Goal: Task Accomplishment & Management: Complete application form

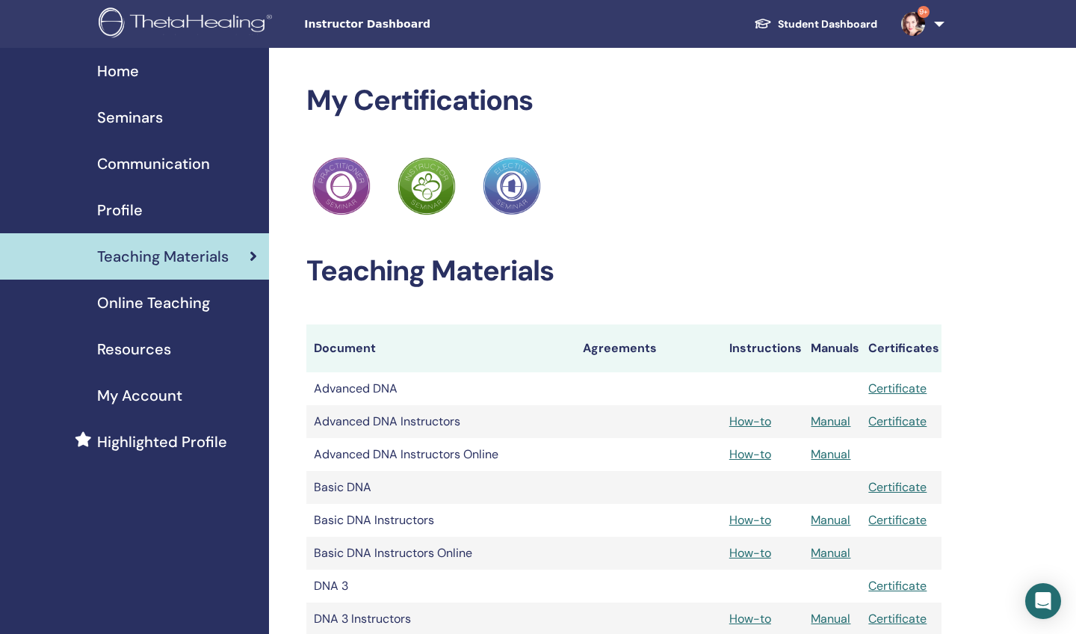
click at [793, 29] on link "Student Dashboard" at bounding box center [815, 24] width 147 height 28
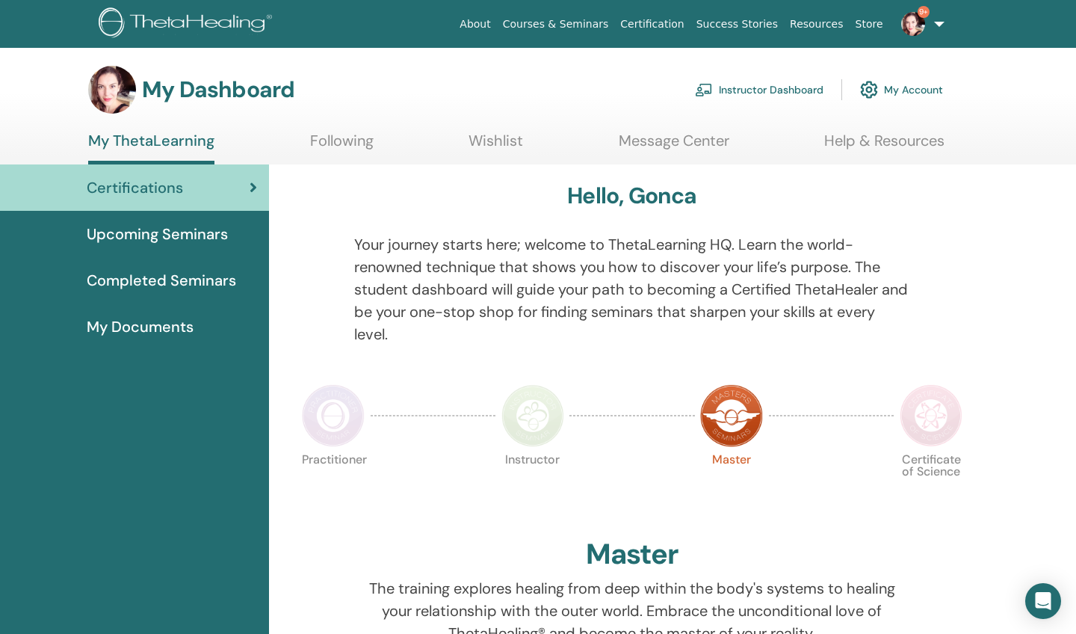
click at [771, 84] on link "Instructor Dashboard" at bounding box center [759, 89] width 129 height 33
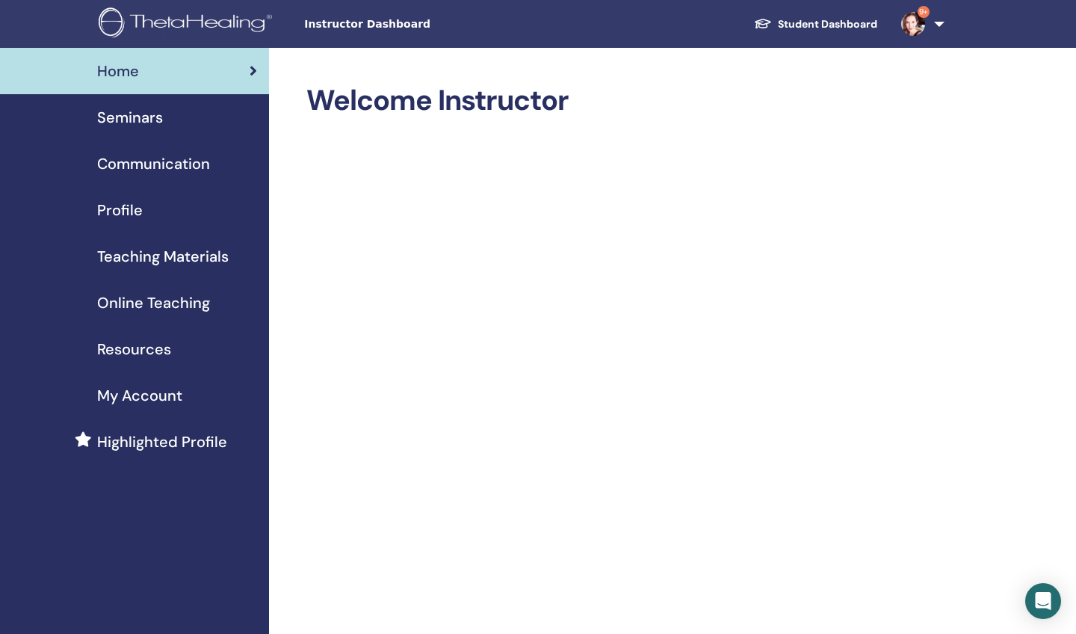
click at [130, 115] on span "Seminars" at bounding box center [130, 117] width 66 height 22
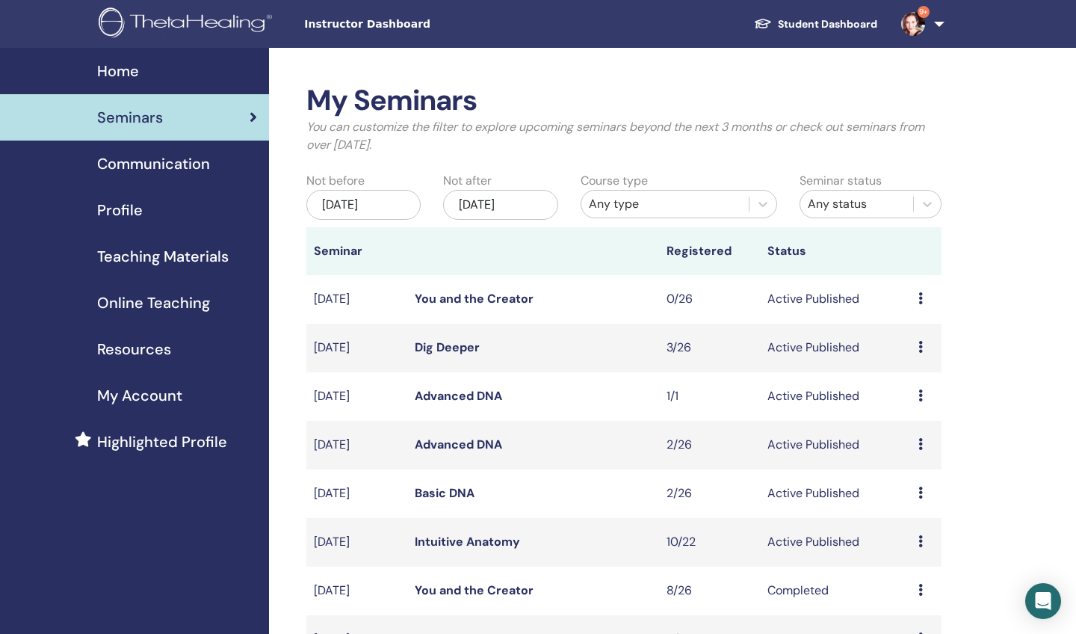
click at [490, 537] on link "Intuitive Anatomy" at bounding box center [467, 542] width 105 height 16
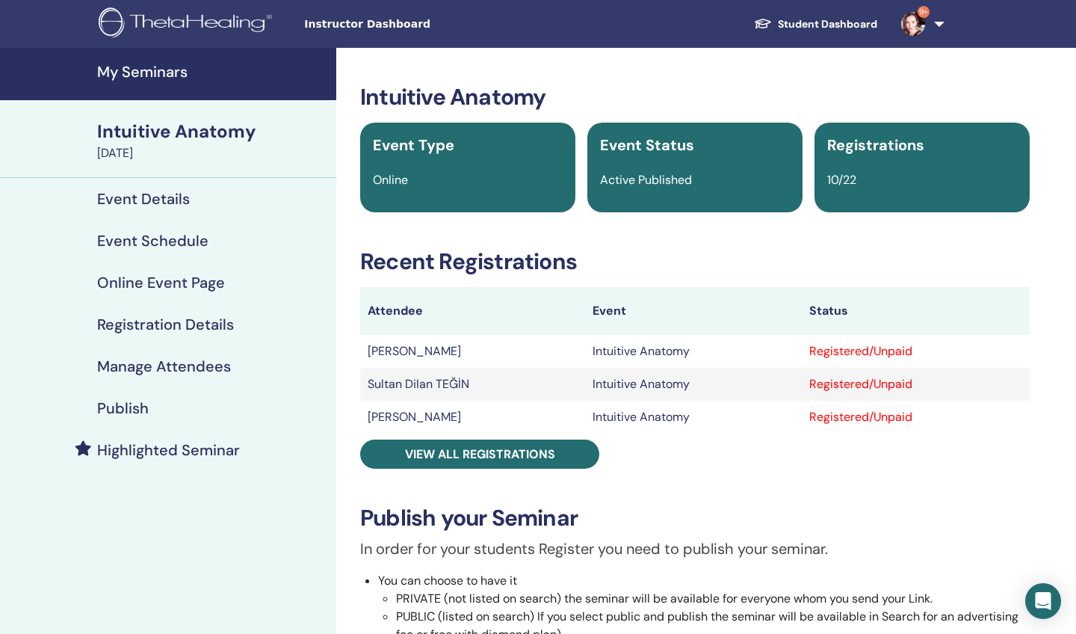
click at [214, 368] on h4 "Manage Attendees" at bounding box center [164, 366] width 134 height 18
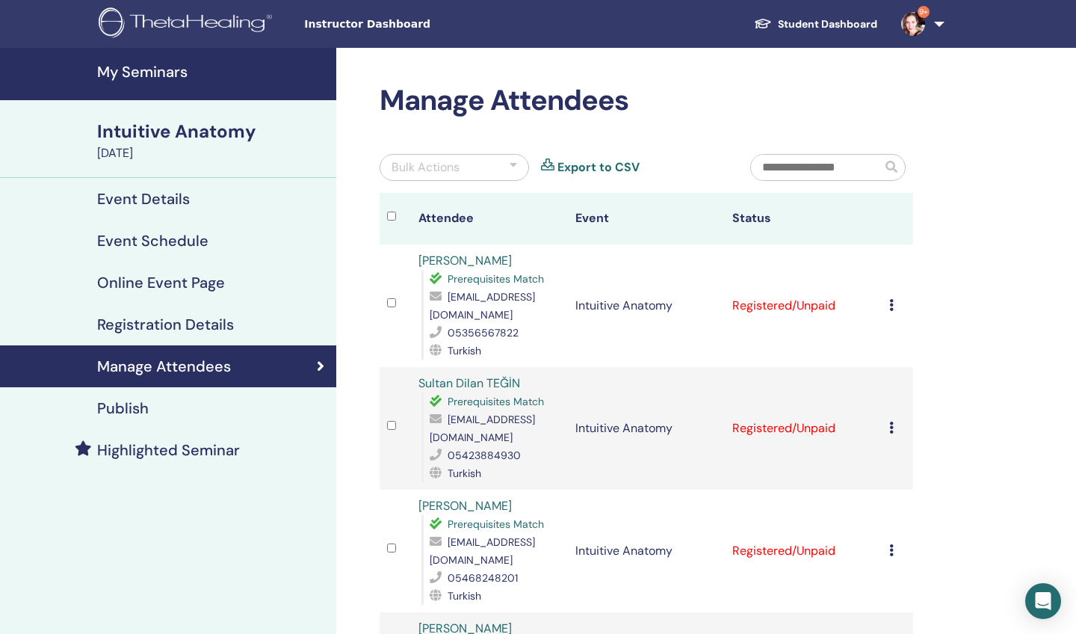
click at [176, 22] on img at bounding box center [188, 24] width 179 height 34
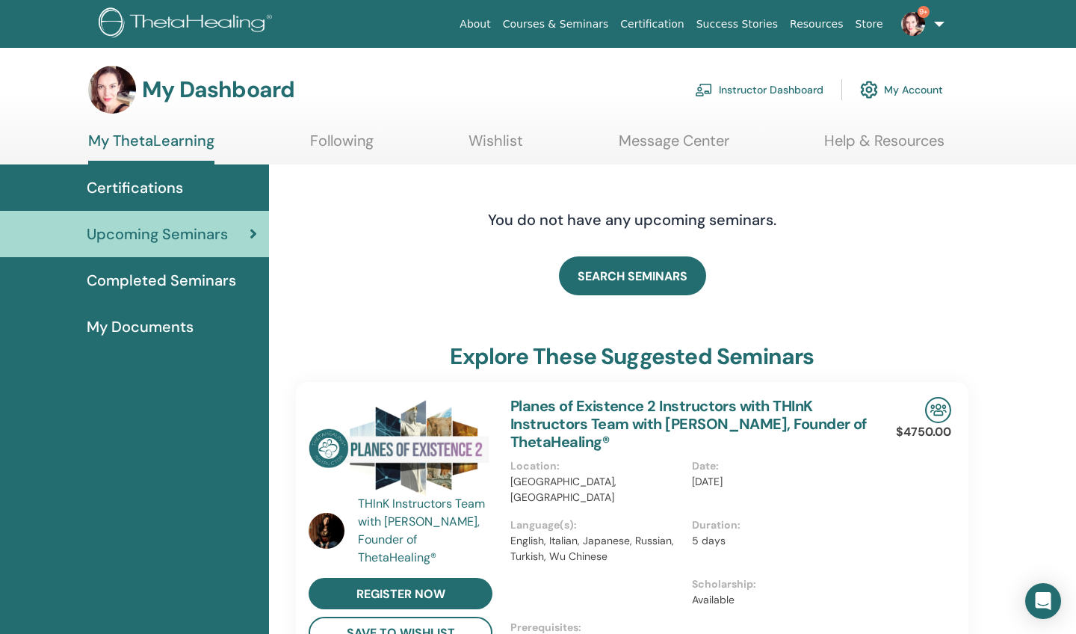
click at [200, 183] on div "Certifications" at bounding box center [134, 187] width 245 height 22
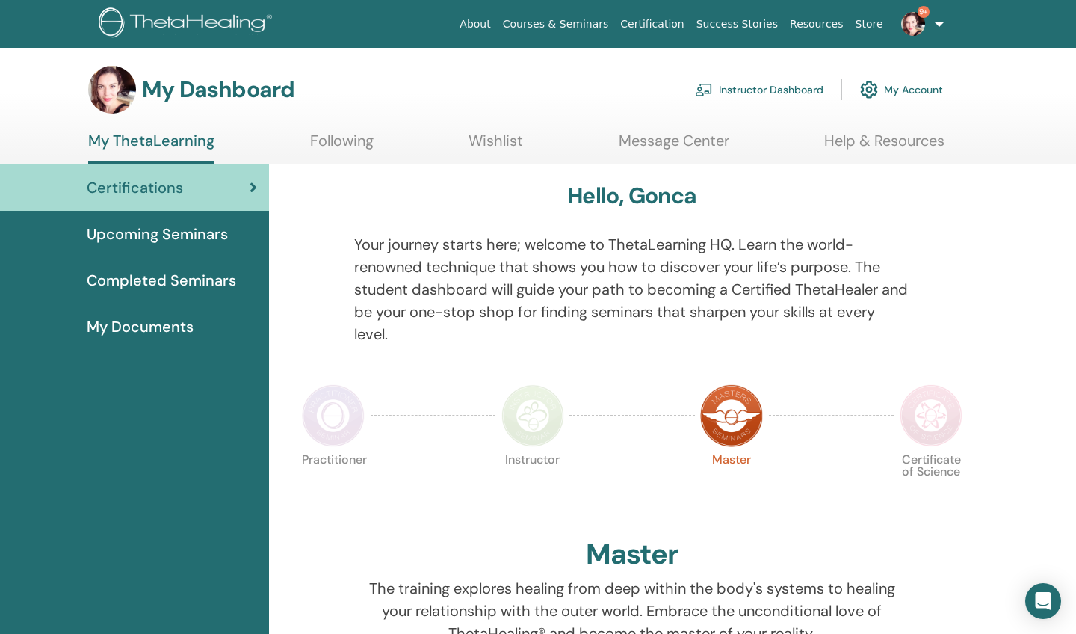
click at [786, 82] on link "Instructor Dashboard" at bounding box center [759, 89] width 129 height 33
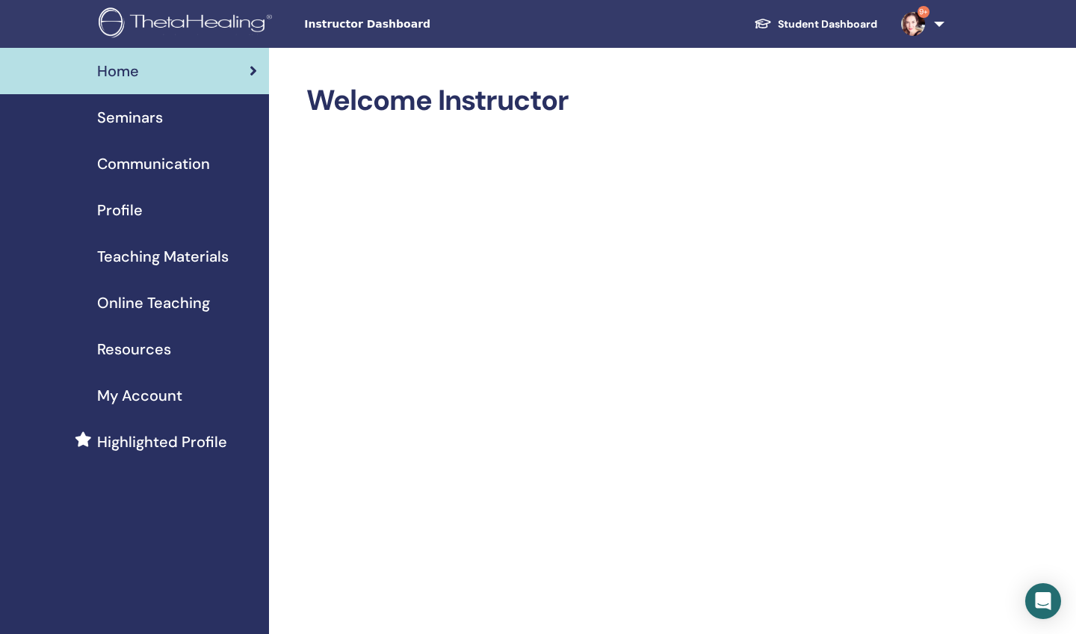
click at [157, 120] on span "Seminars" at bounding box center [130, 117] width 66 height 22
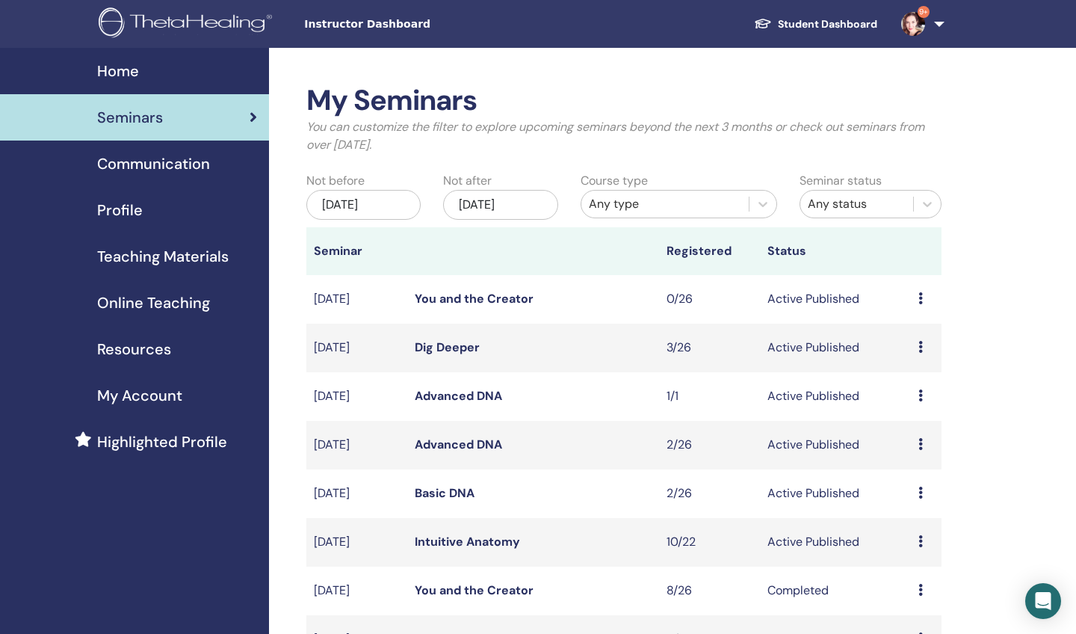
click at [523, 301] on link "You and the Creator" at bounding box center [474, 299] width 119 height 16
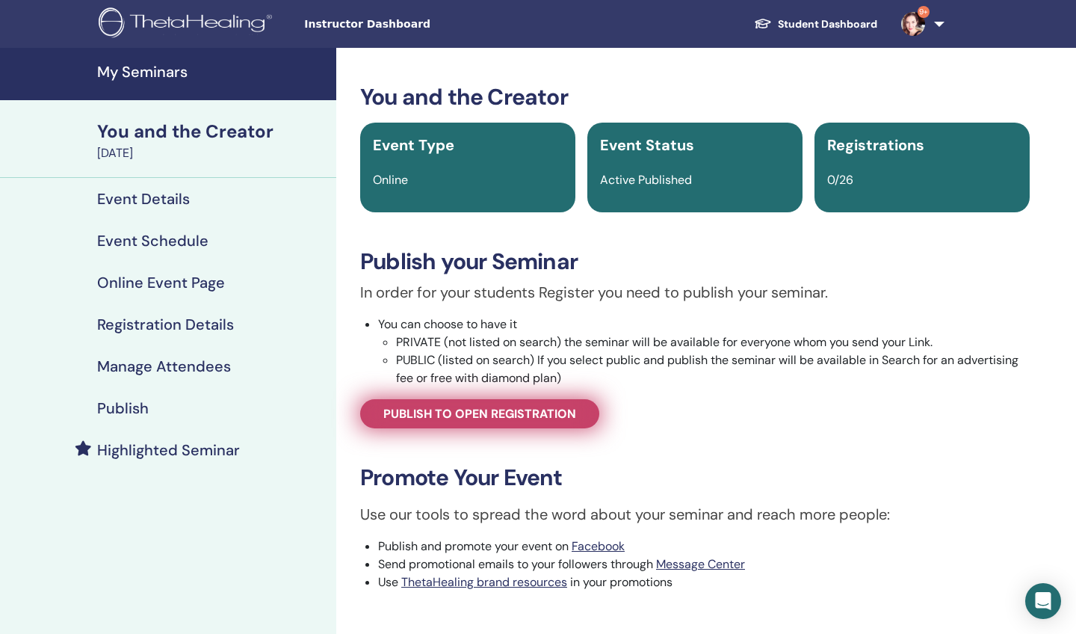
click at [522, 413] on span "Publish to open registration" at bounding box center [479, 414] width 193 height 16
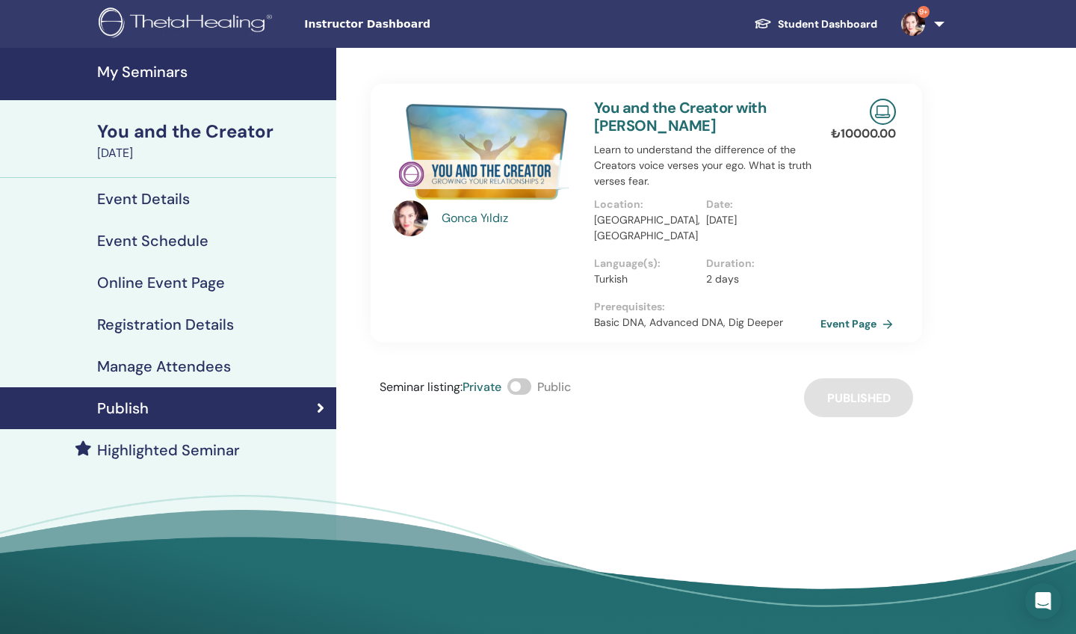
click at [844, 312] on link "Event Page" at bounding box center [860, 323] width 78 height 22
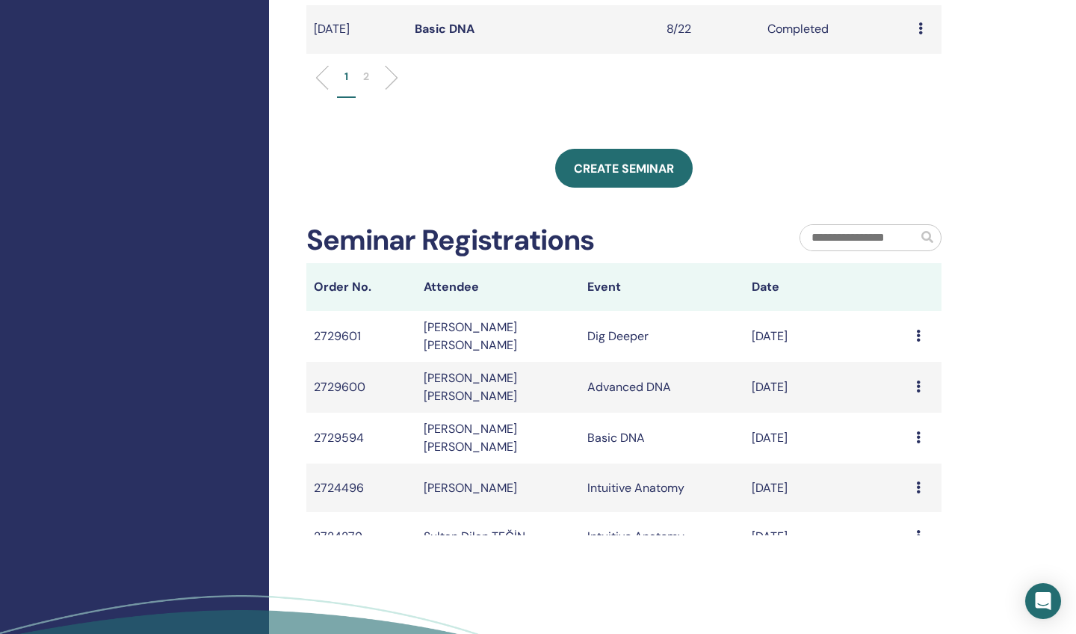
scroll to position [694, 0]
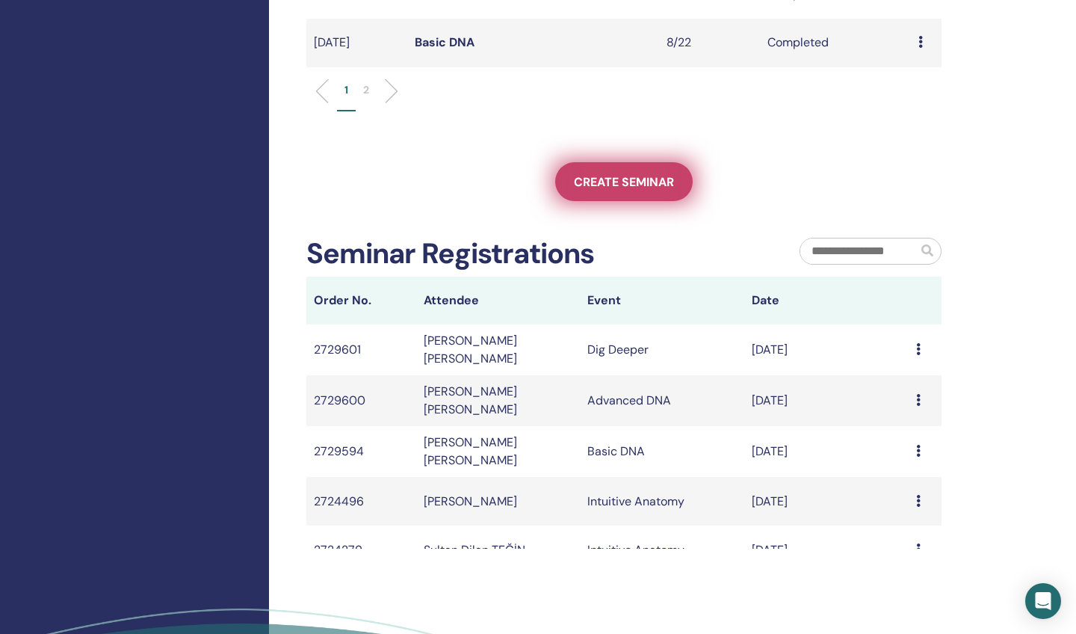
click at [644, 188] on span "Create seminar" at bounding box center [624, 182] width 100 height 16
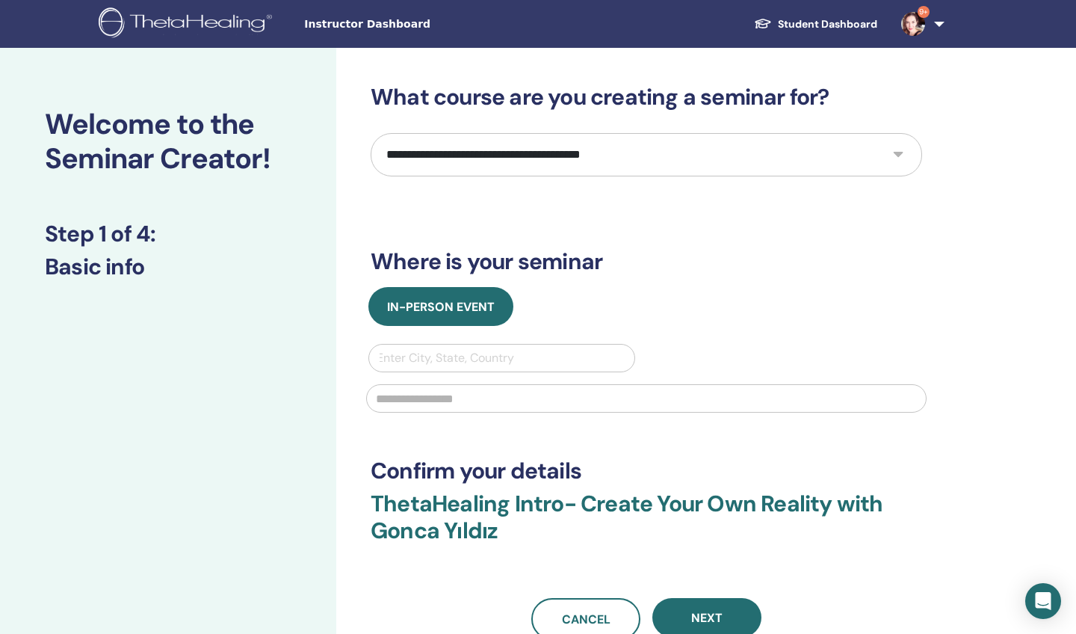
select select "*"
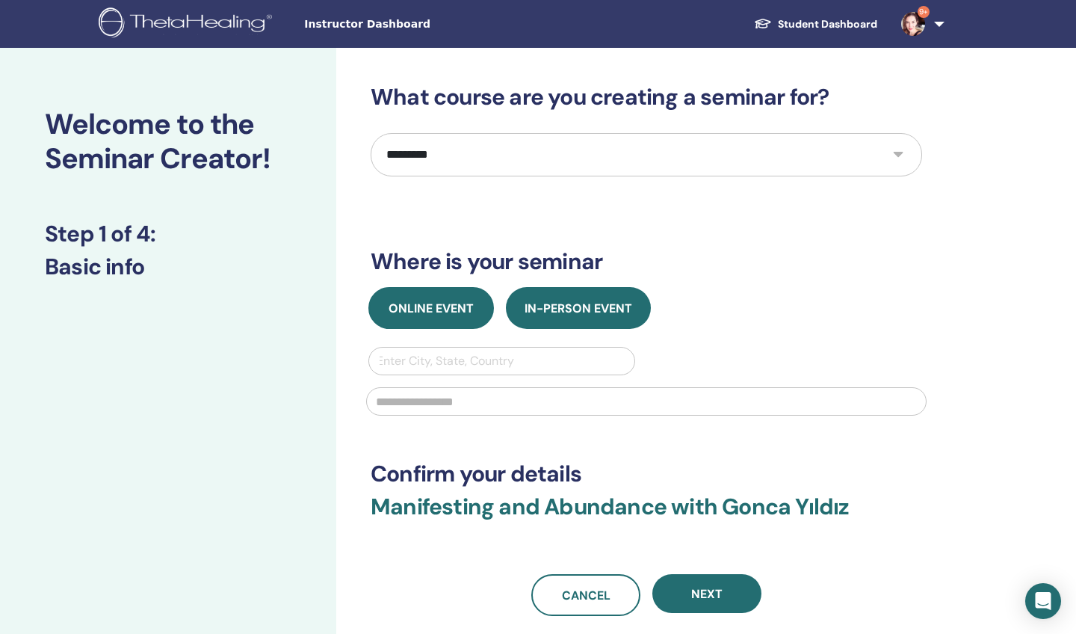
click at [471, 304] on span "Online Event" at bounding box center [431, 309] width 85 height 16
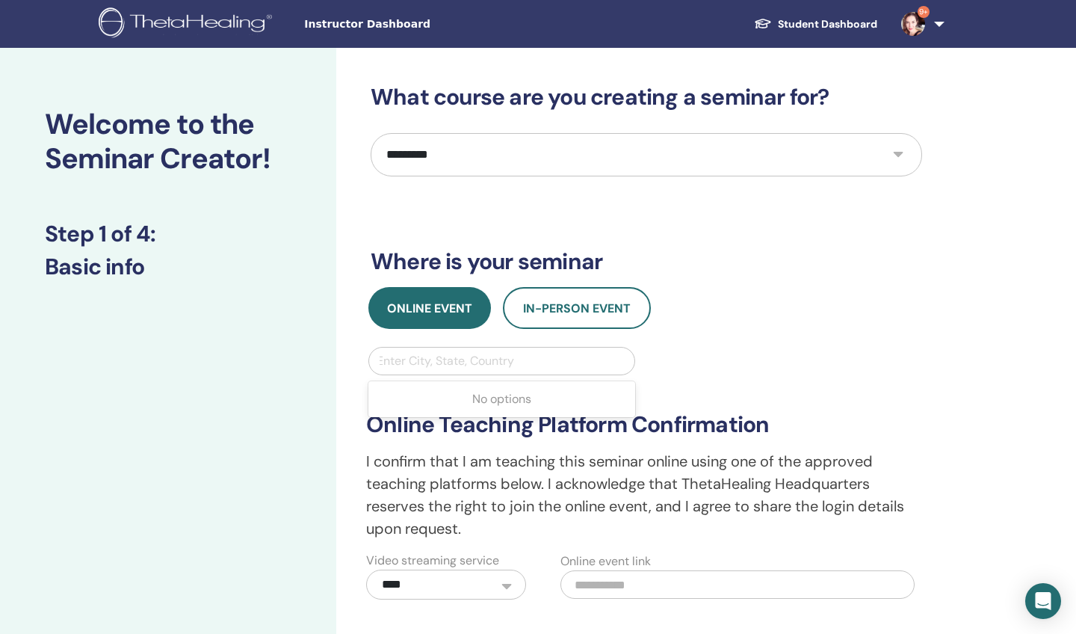
click at [487, 360] on div "Enter City, State, Country" at bounding box center [502, 361] width 250 height 18
type input "******"
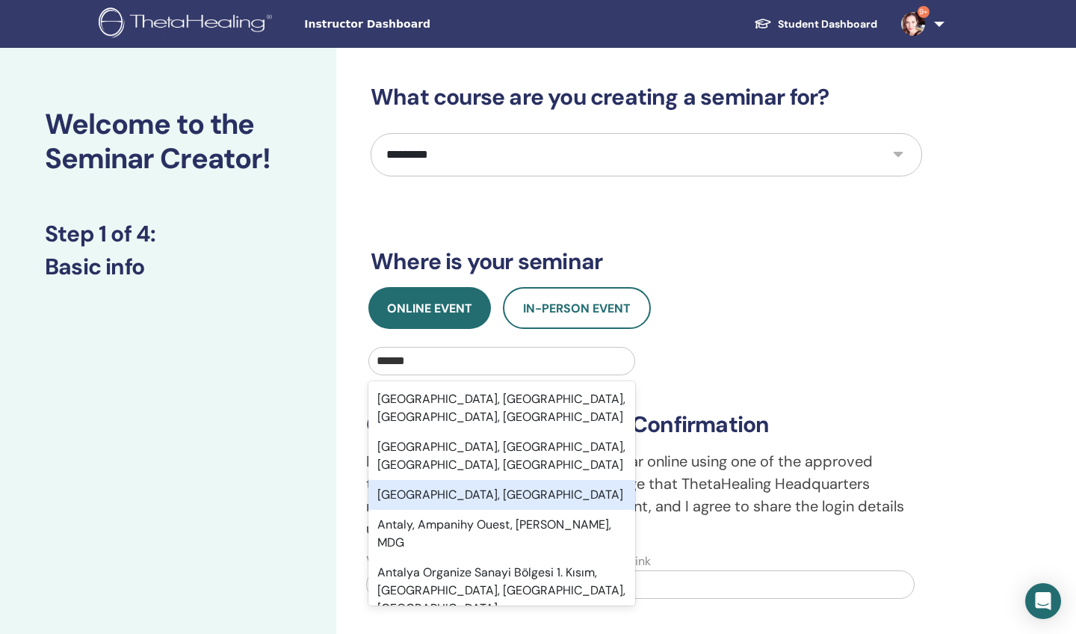
click at [446, 480] on div "[GEOGRAPHIC_DATA], [GEOGRAPHIC_DATA]" at bounding box center [502, 495] width 267 height 30
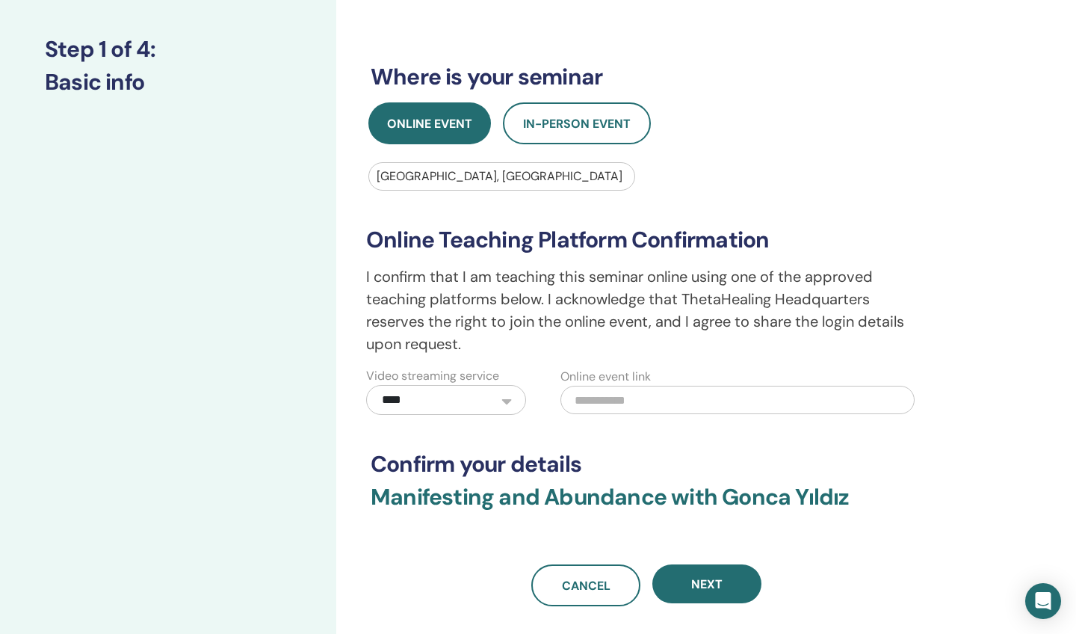
scroll to position [197, 0]
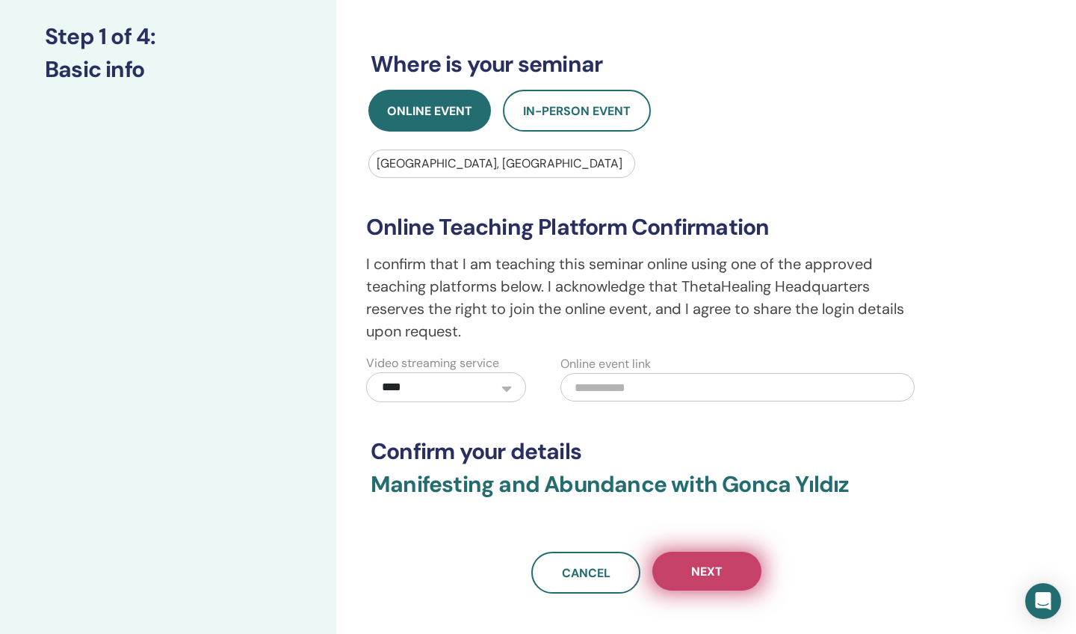
click at [730, 568] on button "Next" at bounding box center [707, 571] width 109 height 39
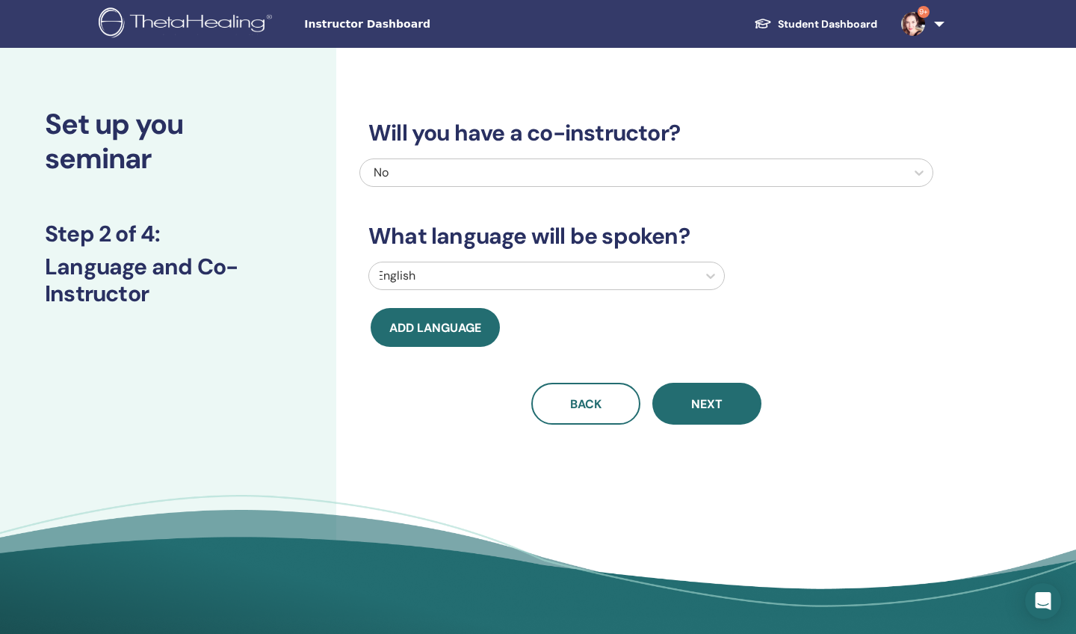
scroll to position [0, 0]
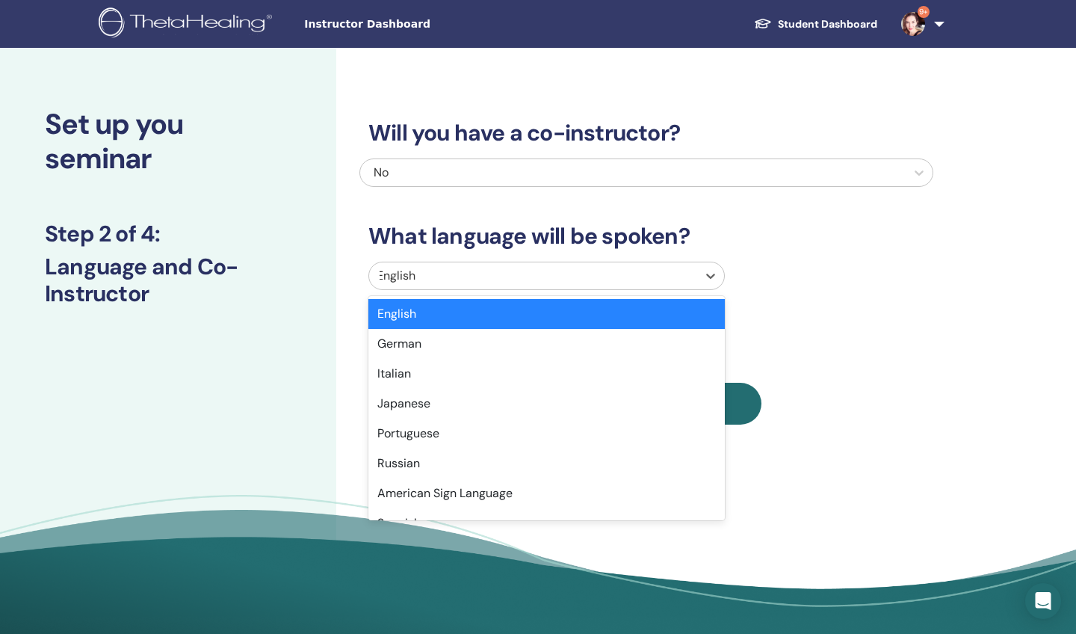
click at [422, 274] on div at bounding box center [533, 275] width 313 height 21
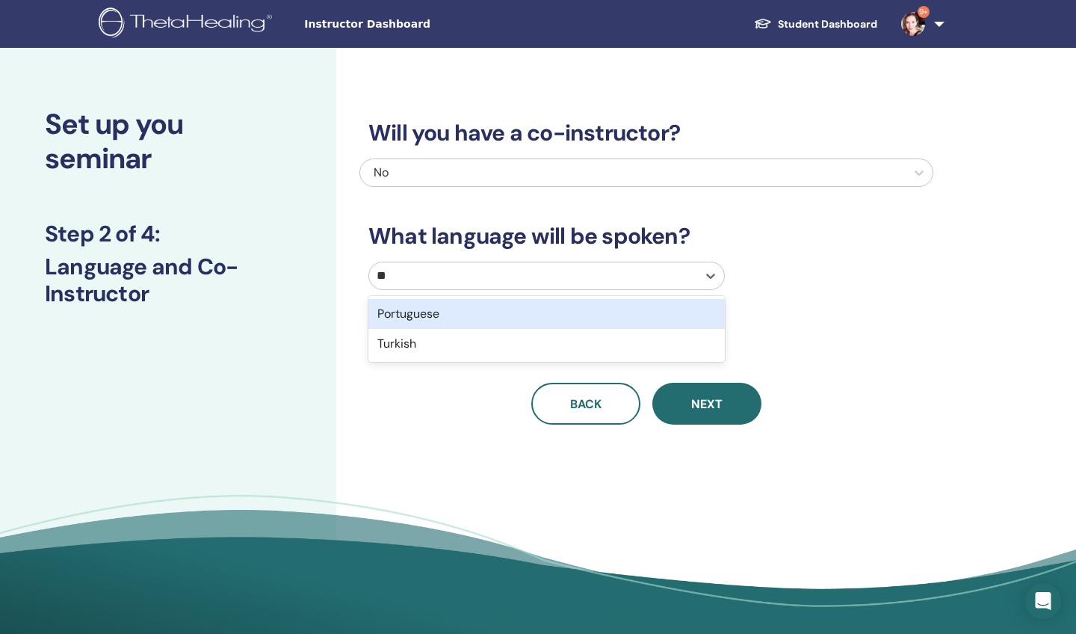
type input "***"
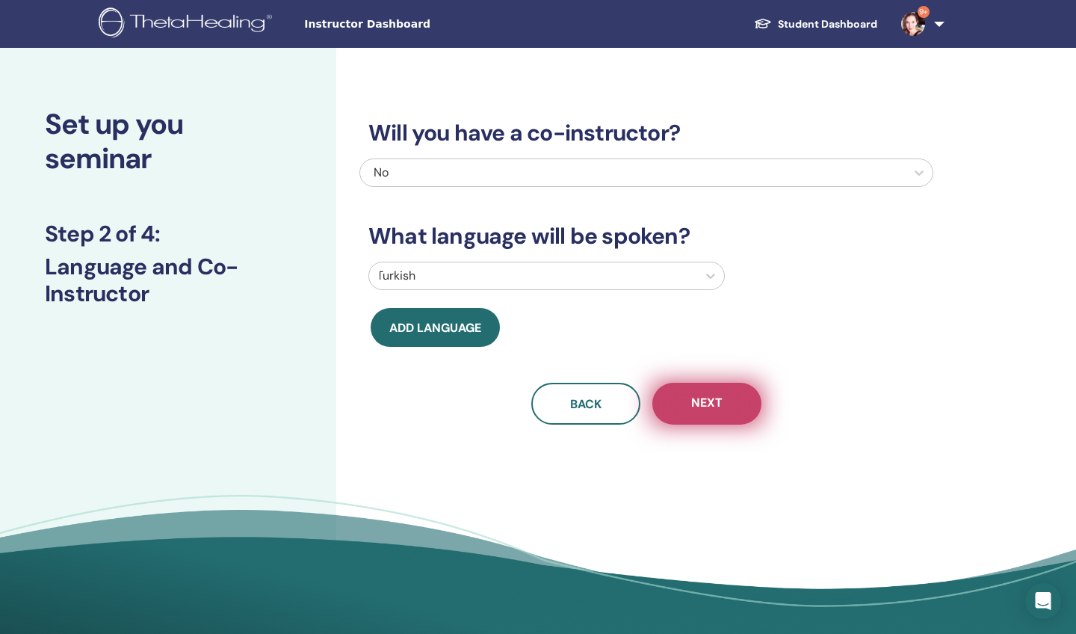
click at [697, 385] on button "Next" at bounding box center [707, 404] width 109 height 42
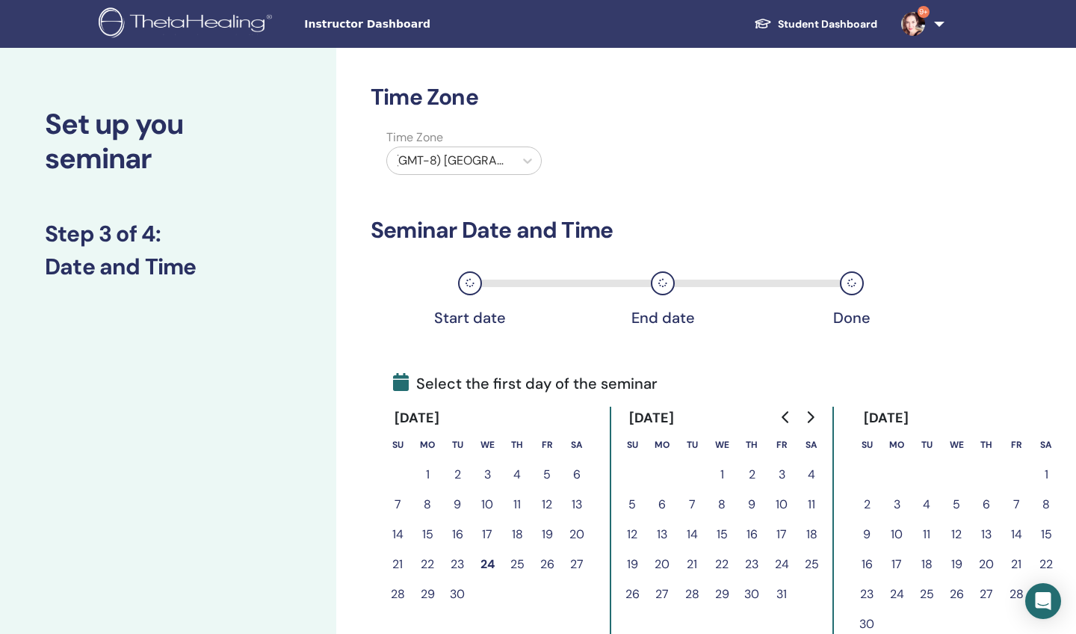
click at [448, 152] on div at bounding box center [451, 160] width 112 height 21
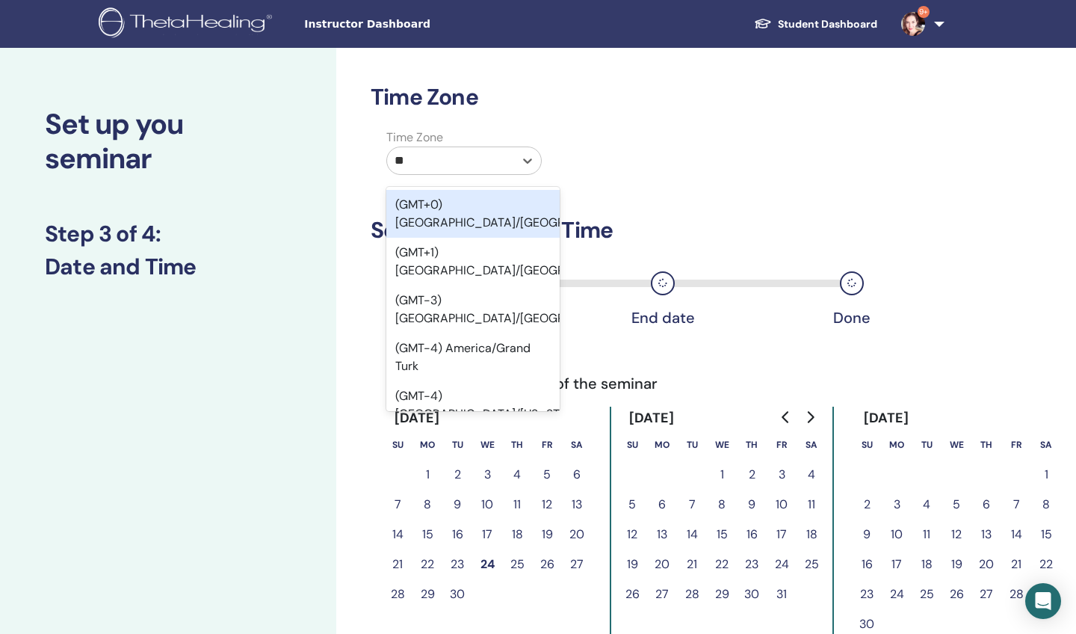
type input "***"
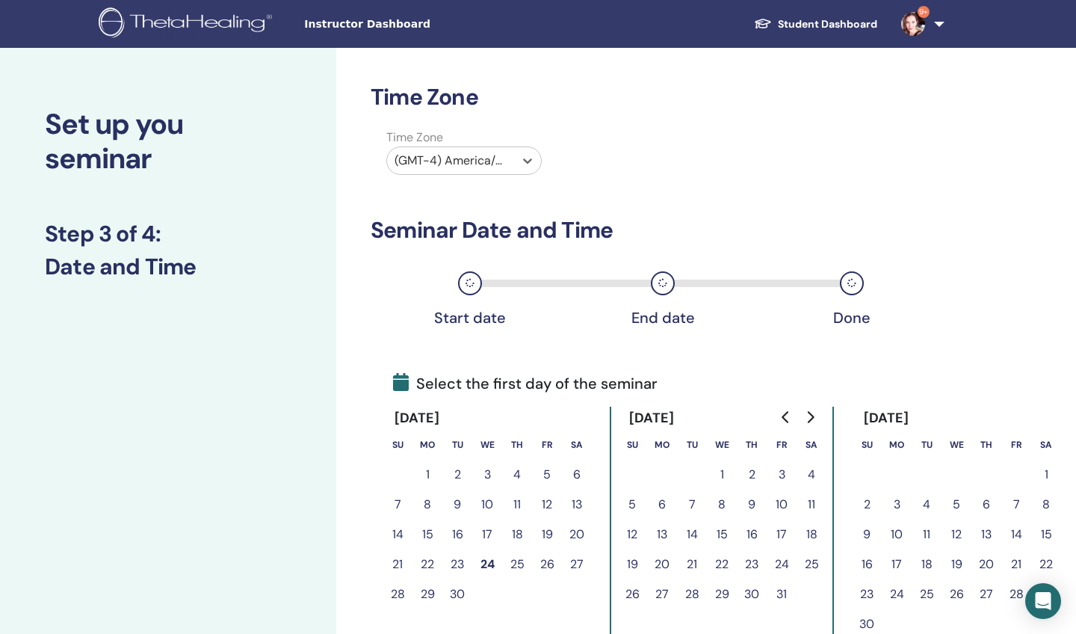
click at [445, 158] on div "(GMT-4) America/Grand Turk" at bounding box center [451, 161] width 112 height 18
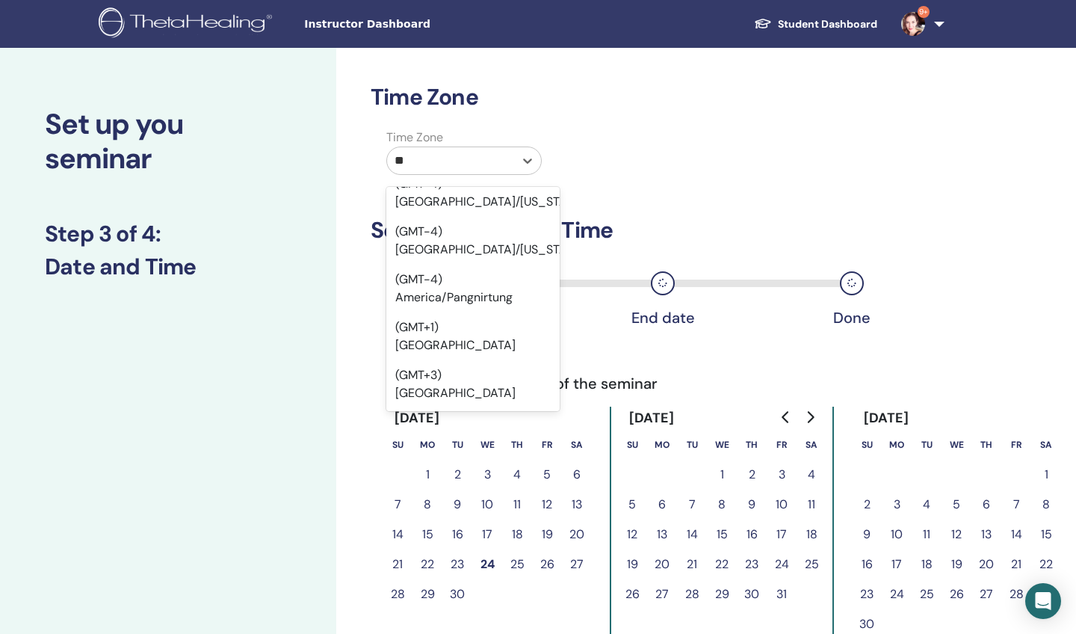
scroll to position [141, 0]
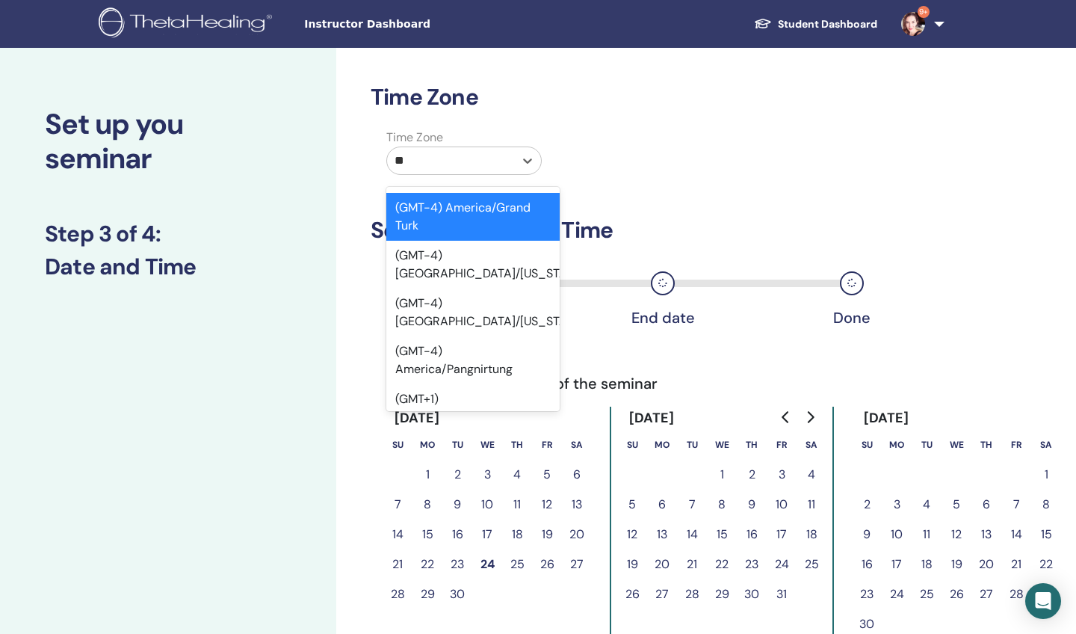
type input "***"
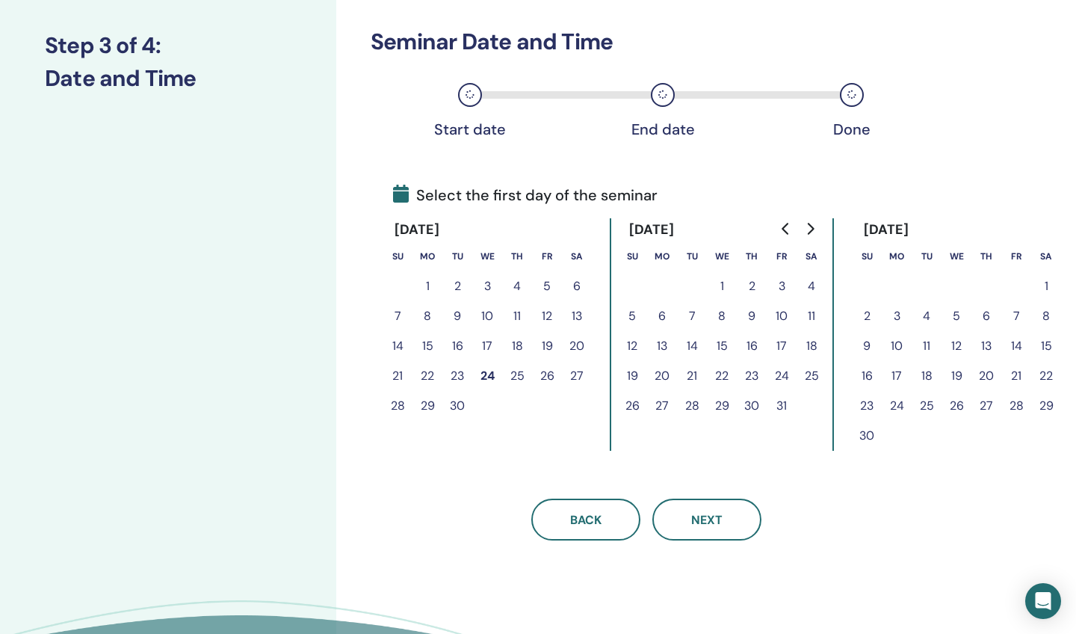
scroll to position [199, 0]
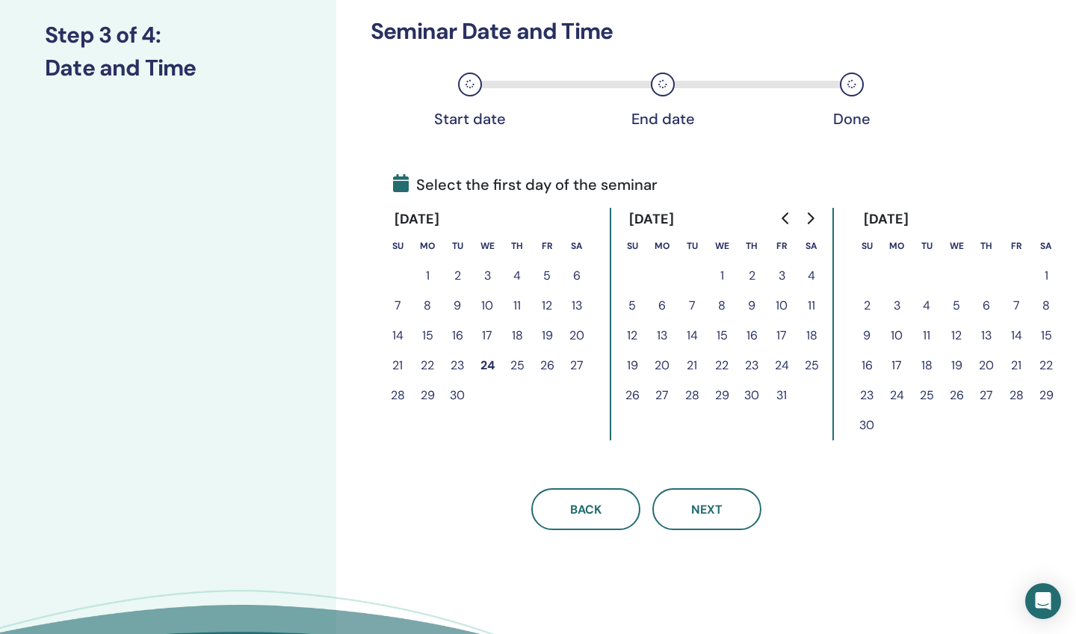
click at [749, 398] on button "30" at bounding box center [752, 395] width 30 height 30
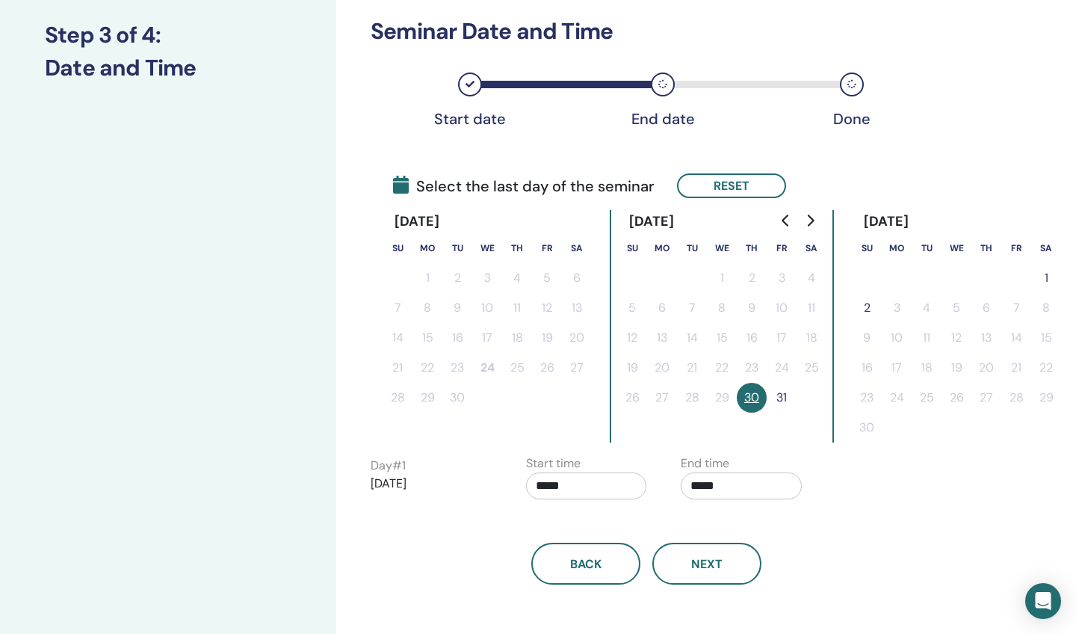
click at [778, 400] on button "31" at bounding box center [782, 398] width 30 height 30
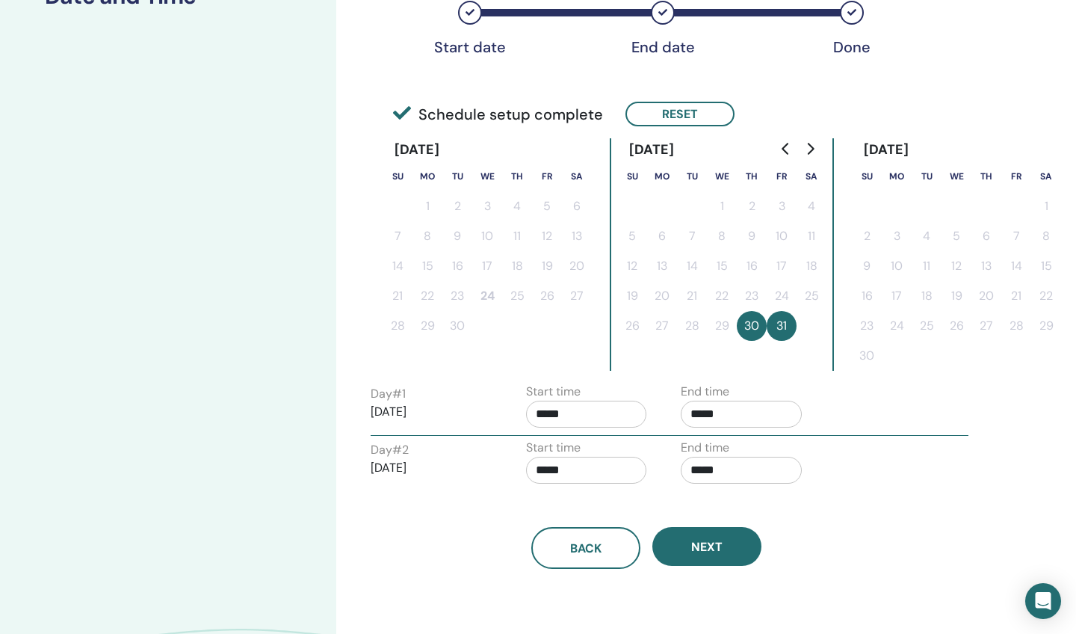
scroll to position [298, 0]
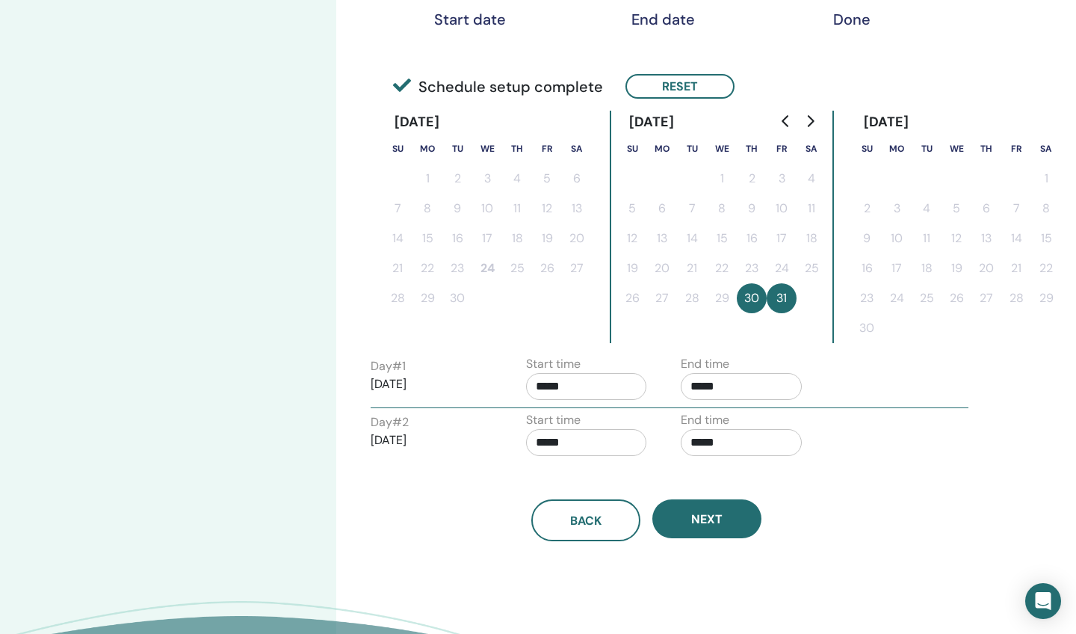
click at [732, 389] on input "*****" at bounding box center [741, 386] width 121 height 27
click at [755, 420] on span "▲" at bounding box center [757, 425] width 30 height 30
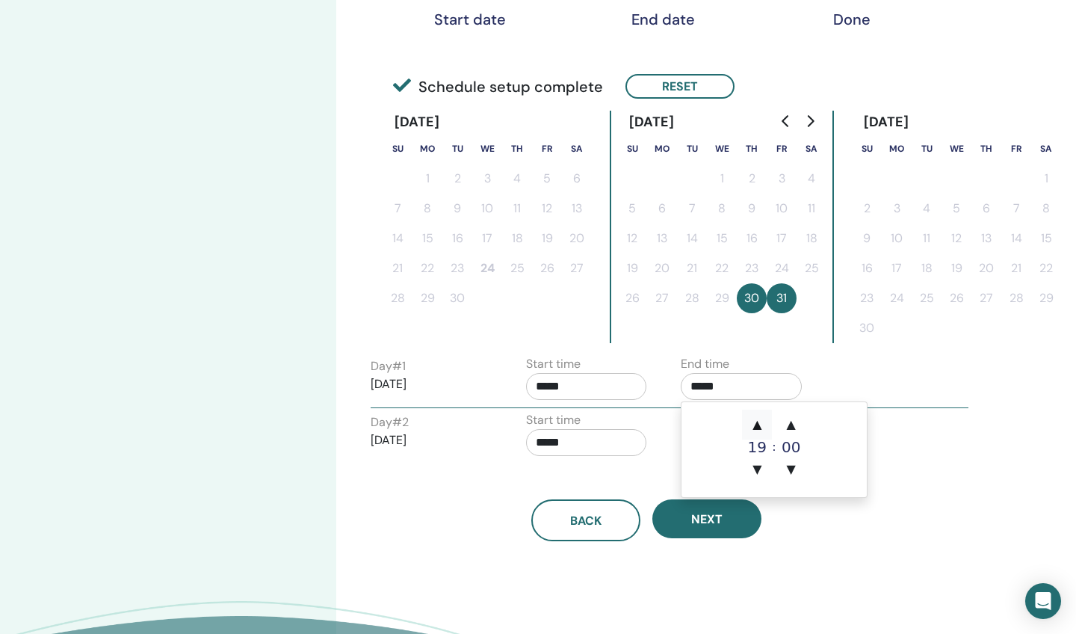
click at [755, 420] on span "▲" at bounding box center [757, 425] width 30 height 30
type input "*****"
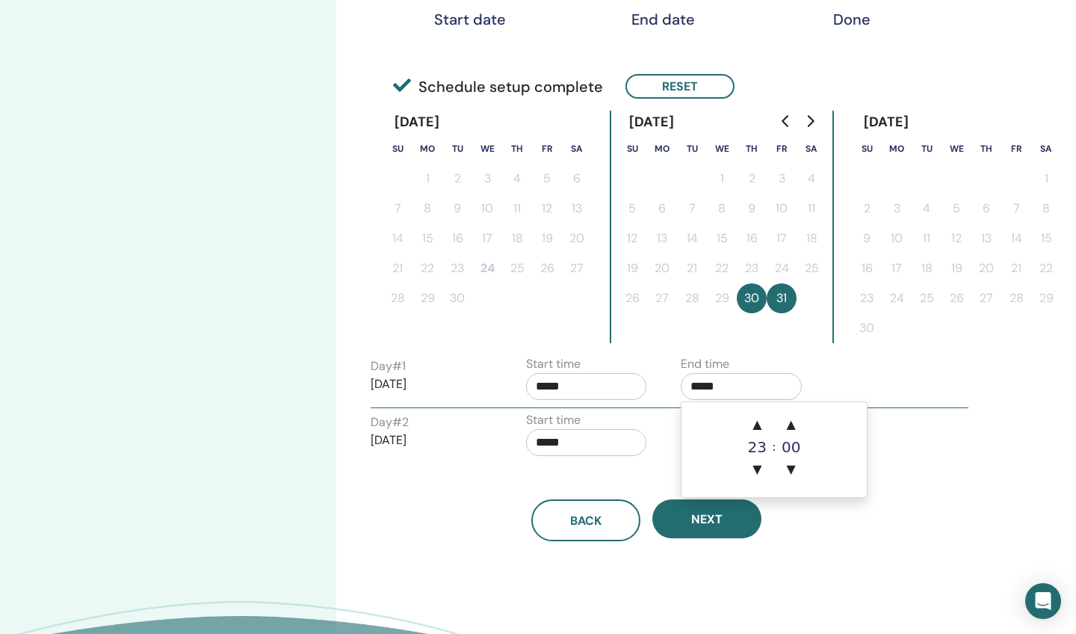
click at [602, 388] on input "*****" at bounding box center [586, 386] width 121 height 27
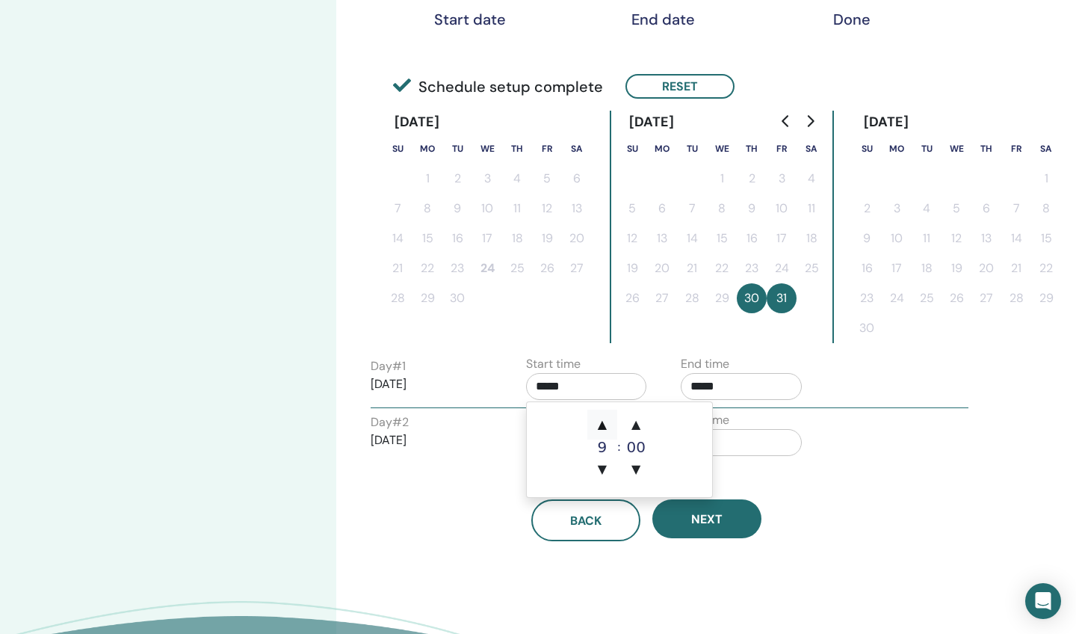
click at [601, 424] on span "▲" at bounding box center [603, 425] width 30 height 30
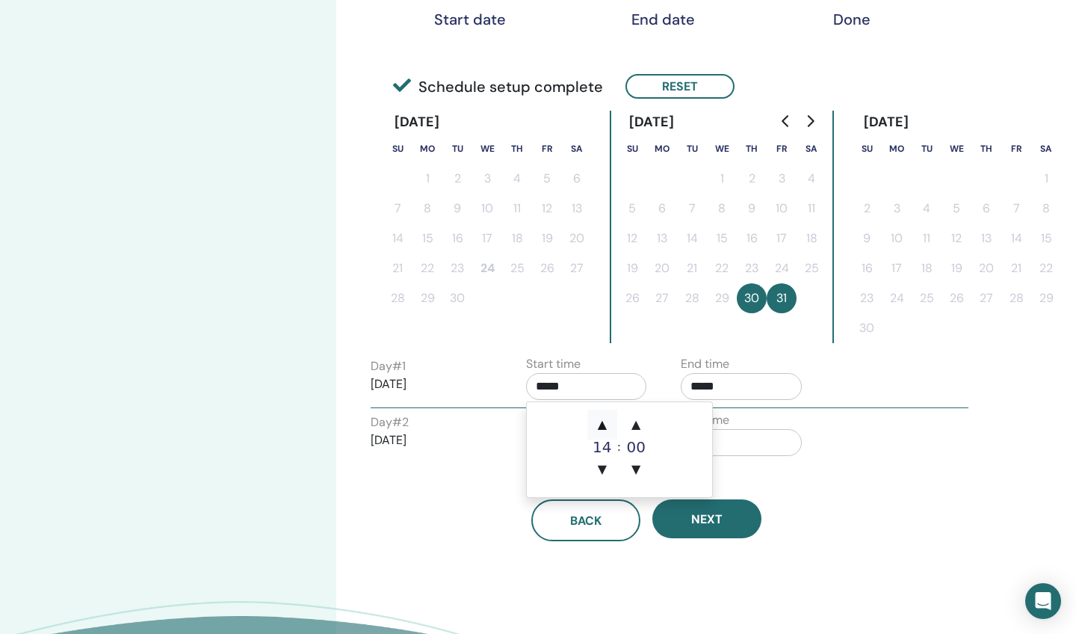
click at [601, 424] on span "▲" at bounding box center [603, 425] width 30 height 30
type input "*****"
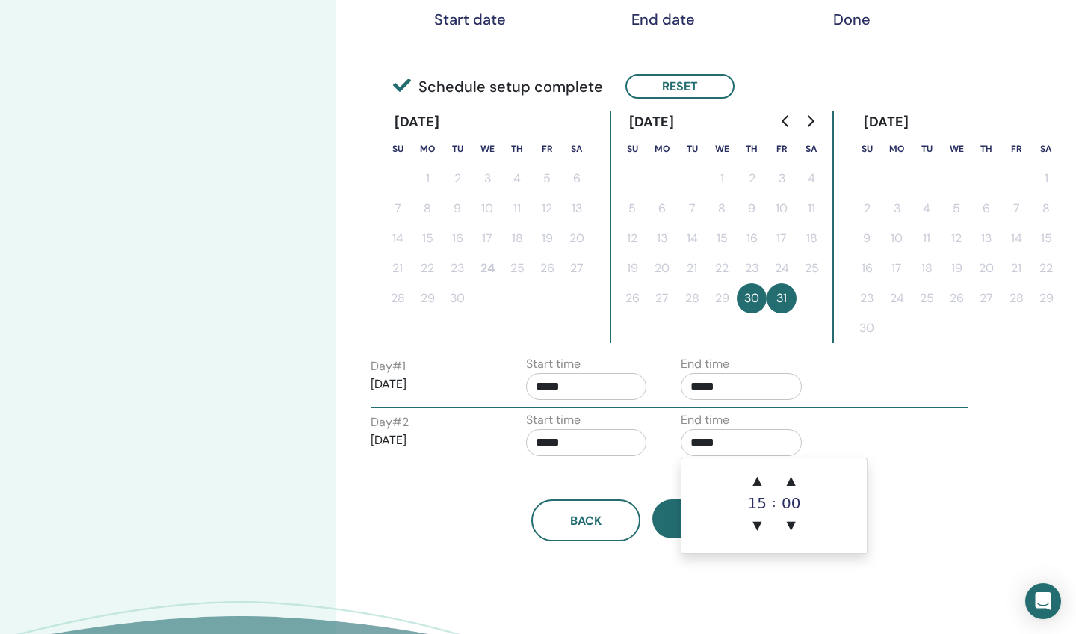
click at [733, 452] on input "*****" at bounding box center [741, 442] width 121 height 27
click at [762, 479] on span "▲" at bounding box center [757, 481] width 30 height 30
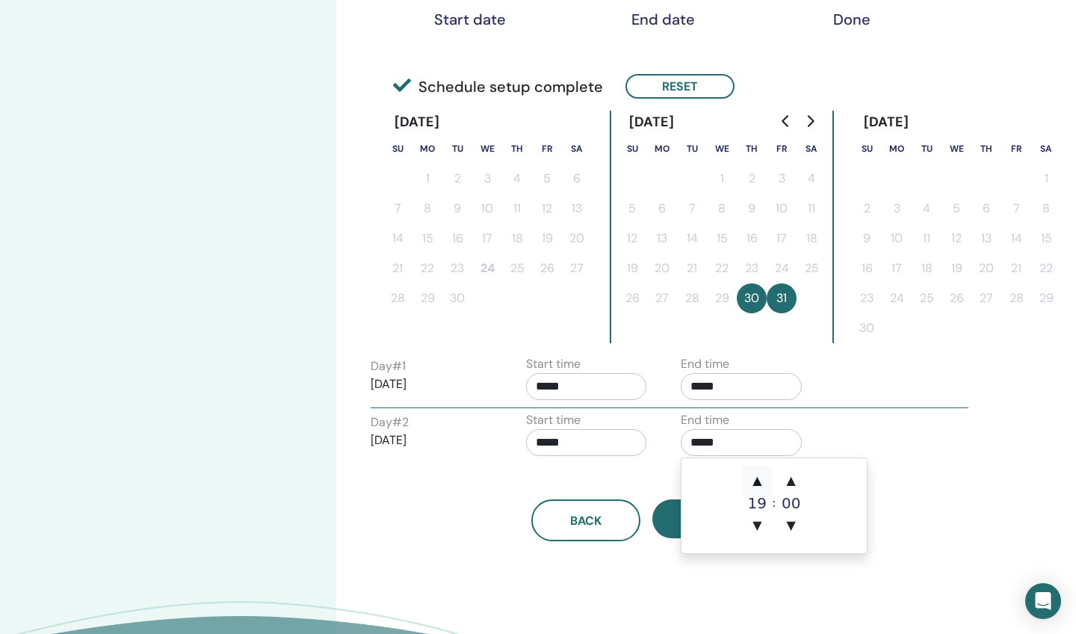
click at [762, 479] on span "▲" at bounding box center [757, 481] width 30 height 30
type input "*****"
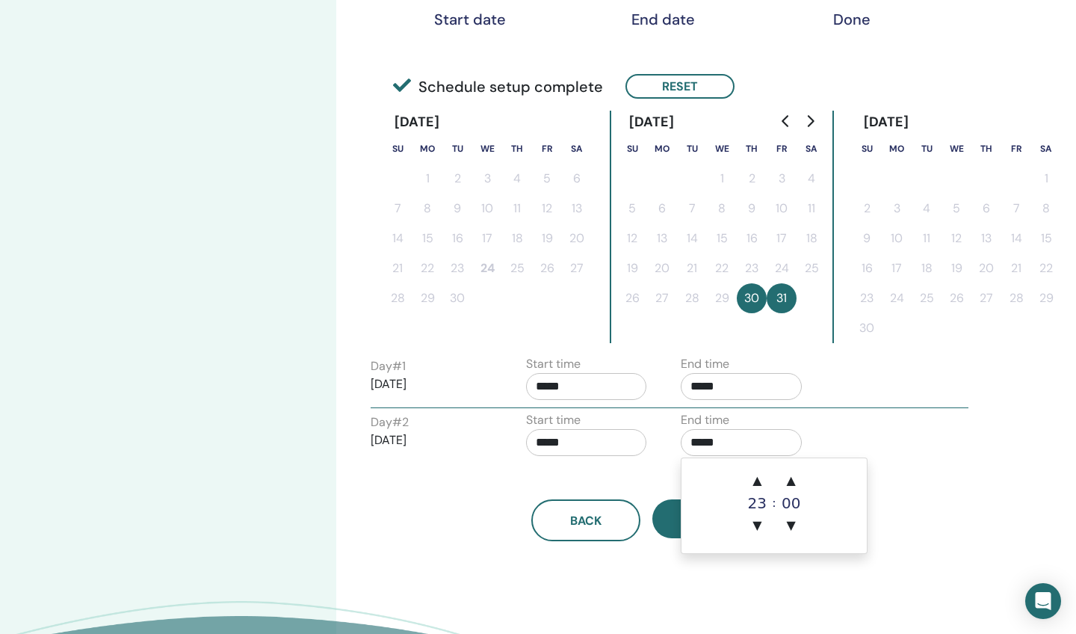
click at [587, 452] on input "*****" at bounding box center [586, 442] width 121 height 27
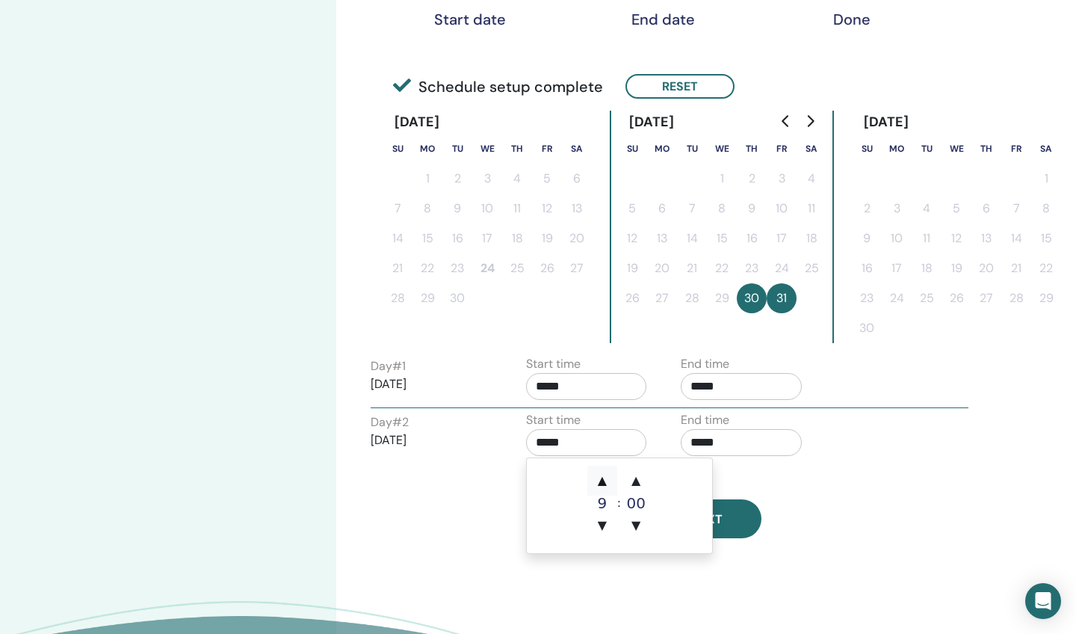
click at [607, 478] on span "▲" at bounding box center [603, 481] width 30 height 30
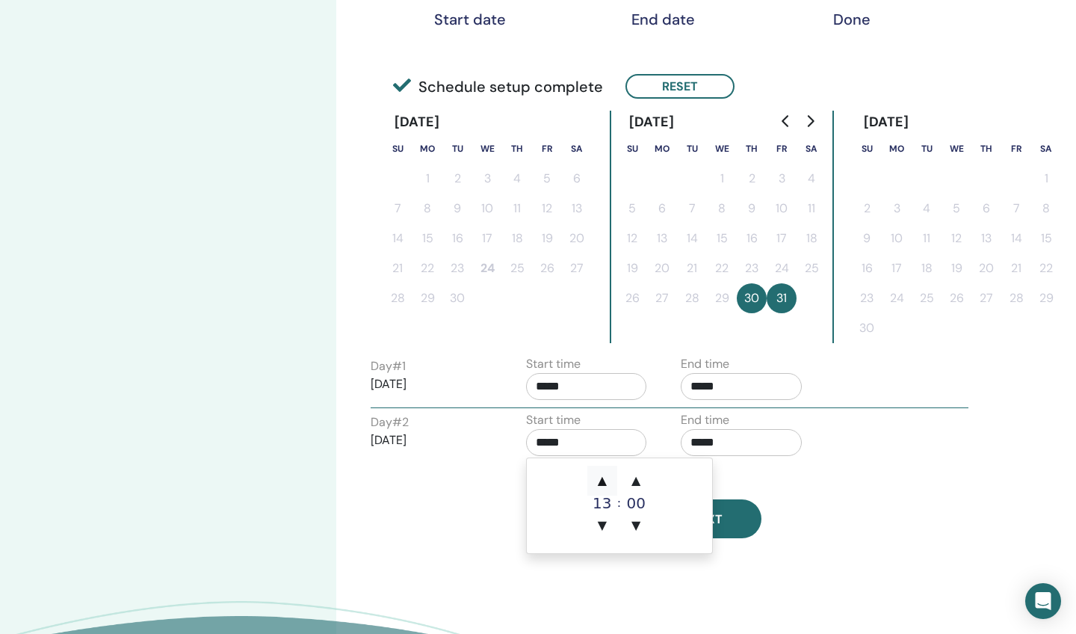
click at [607, 478] on span "▲" at bounding box center [603, 481] width 30 height 30
type input "*****"
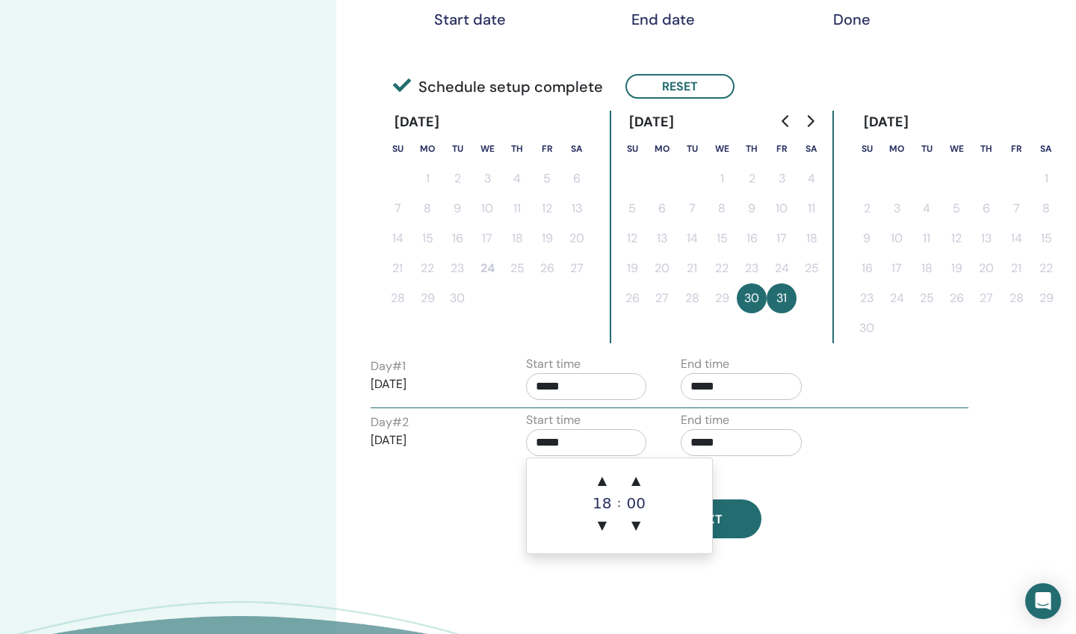
click at [775, 475] on div "Back Next" at bounding box center [647, 502] width 574 height 78
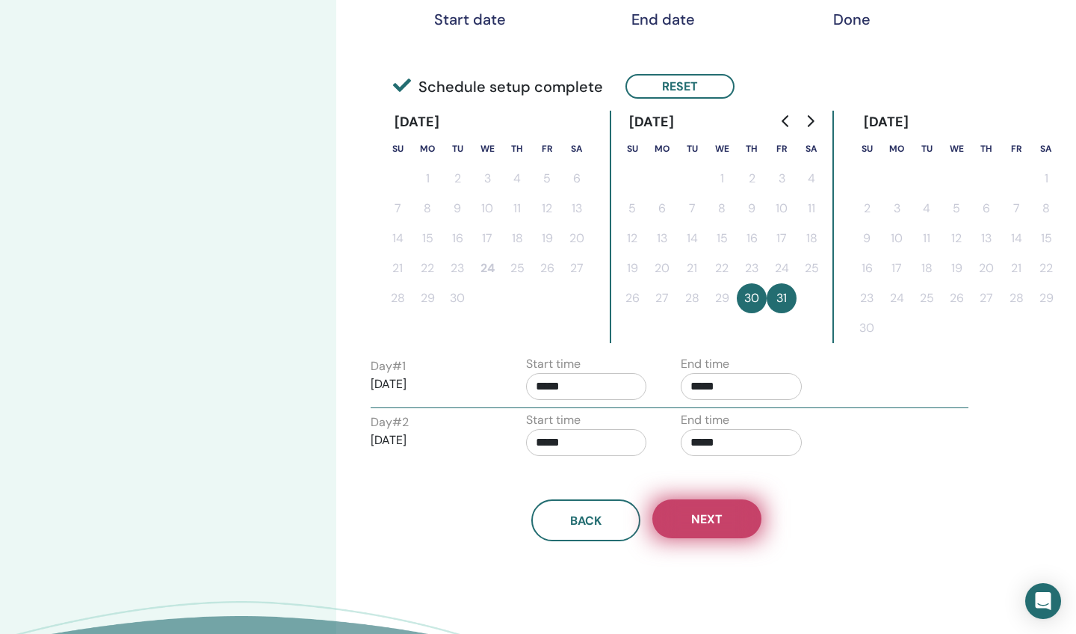
click at [733, 514] on button "Next" at bounding box center [707, 518] width 109 height 39
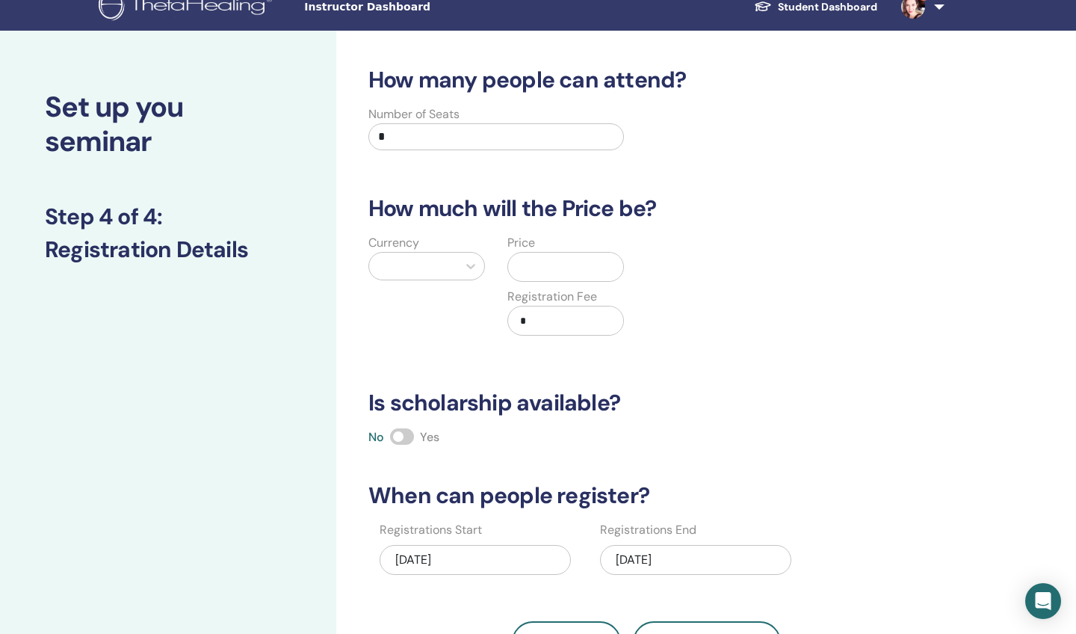
scroll to position [16, 0]
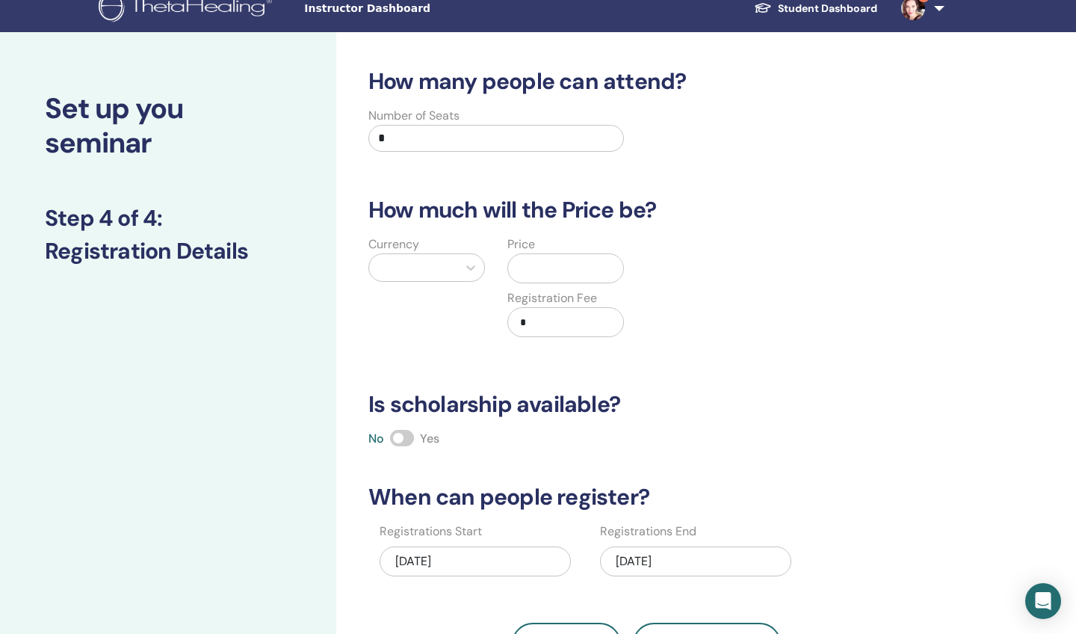
click at [547, 137] on input "*" at bounding box center [497, 138] width 256 height 27
type input "**"
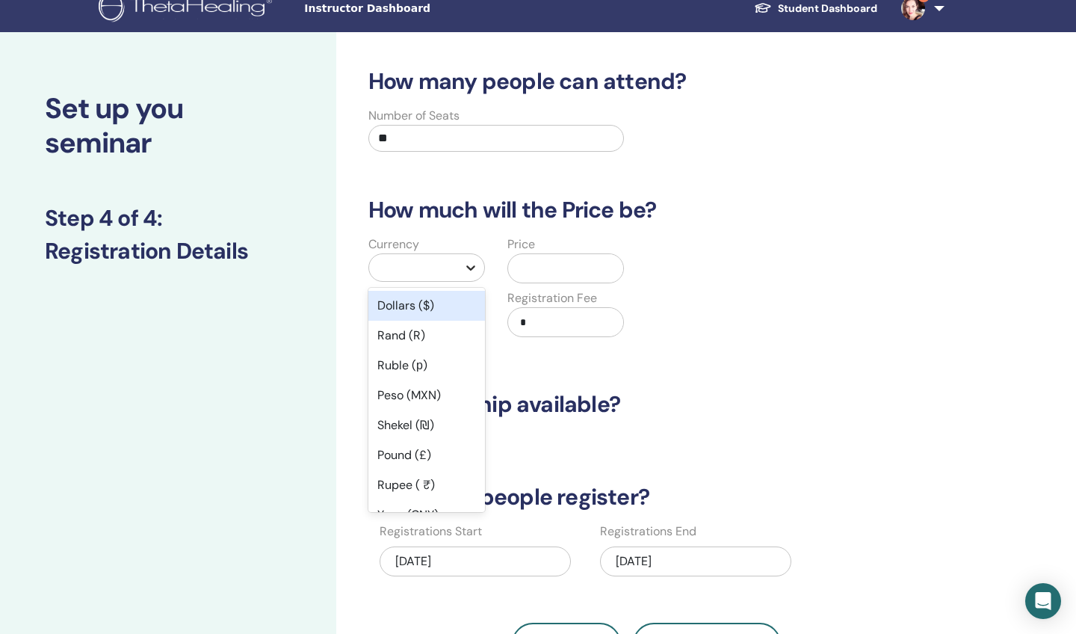
click at [461, 276] on div at bounding box center [470, 267] width 27 height 27
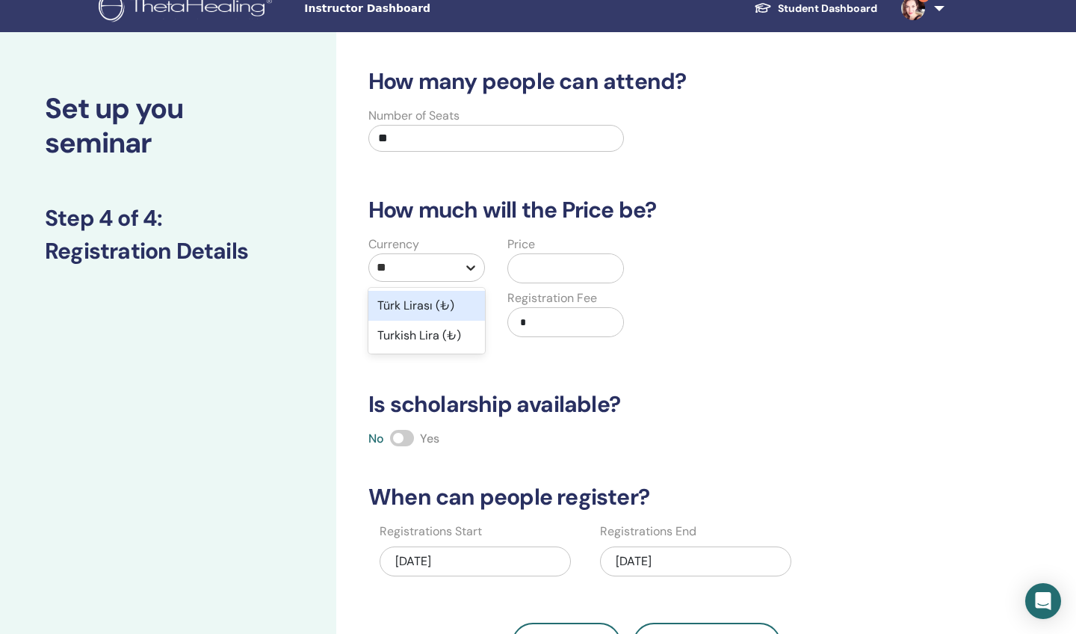
type input "***"
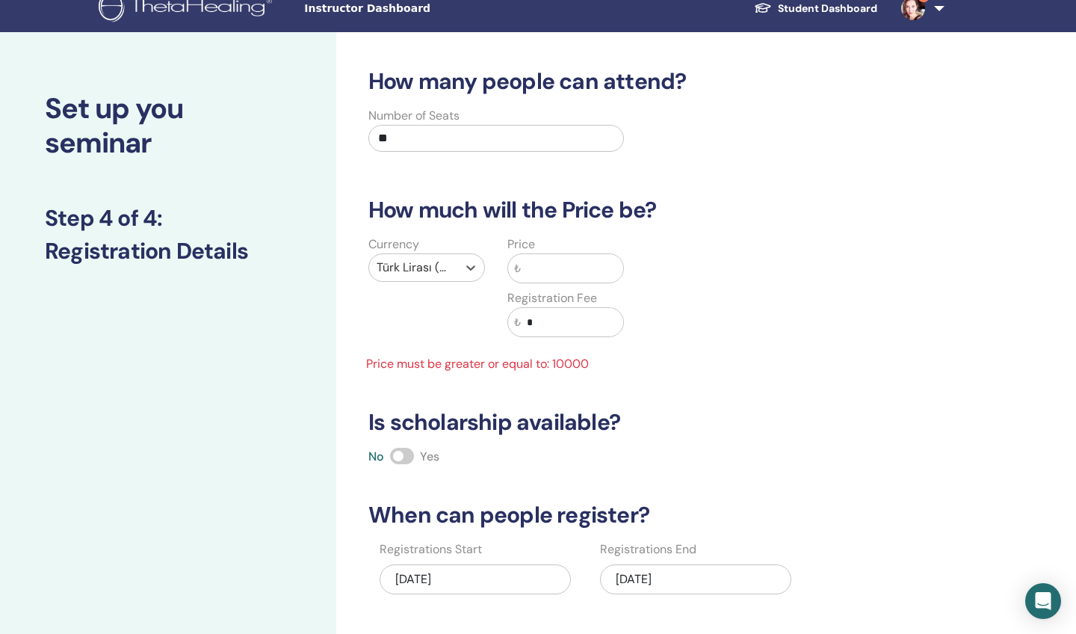
click at [558, 265] on input "text" at bounding box center [572, 268] width 102 height 28
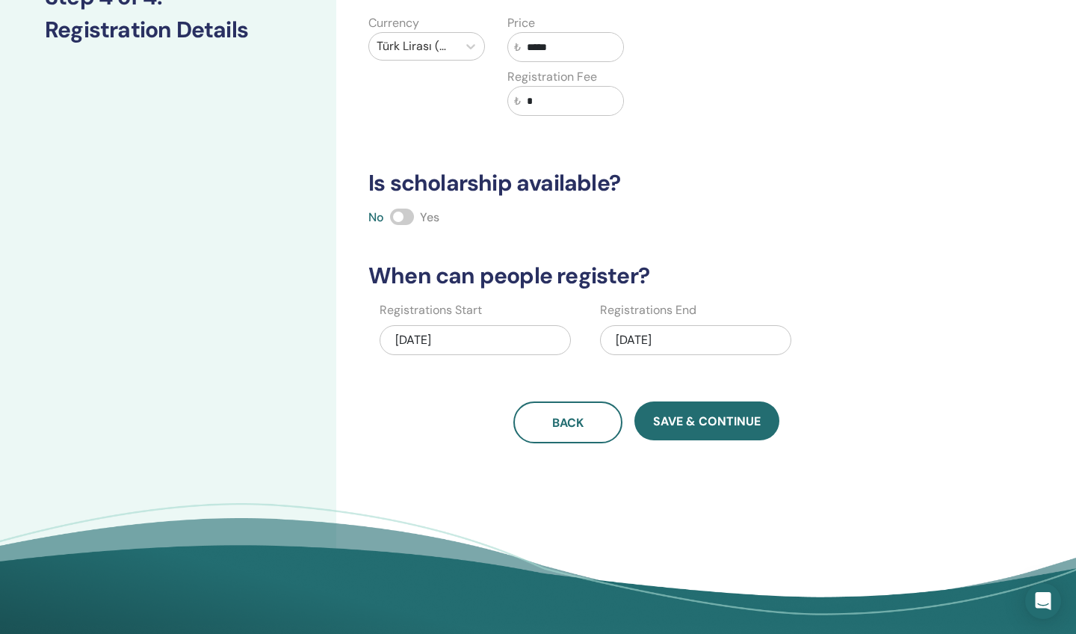
scroll to position [240, 0]
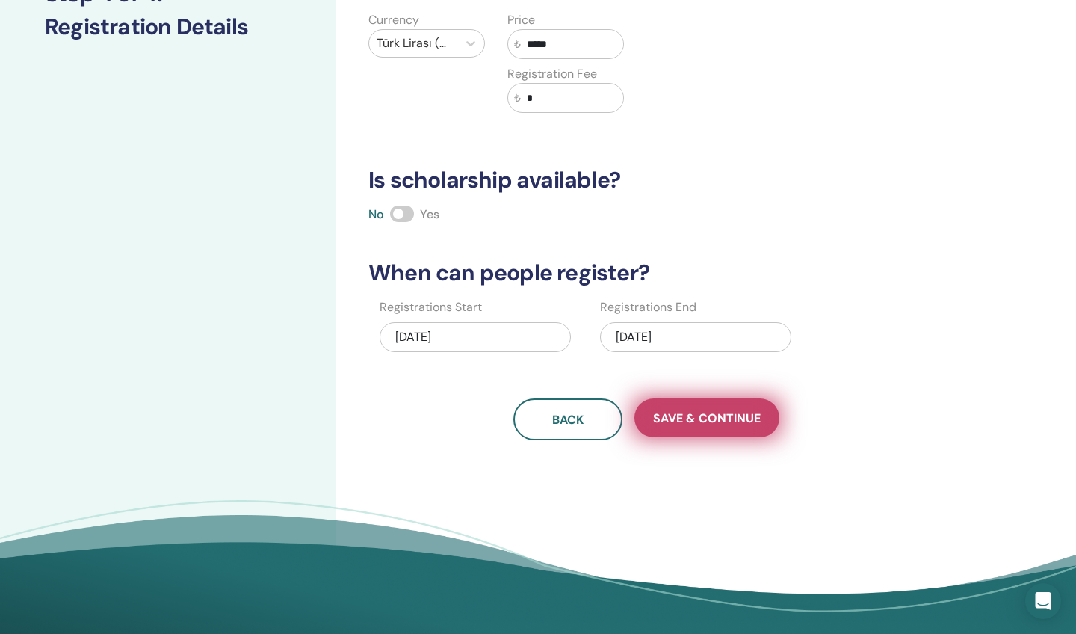
type input "*****"
click at [702, 419] on span "Save & Continue" at bounding box center [707, 418] width 108 height 16
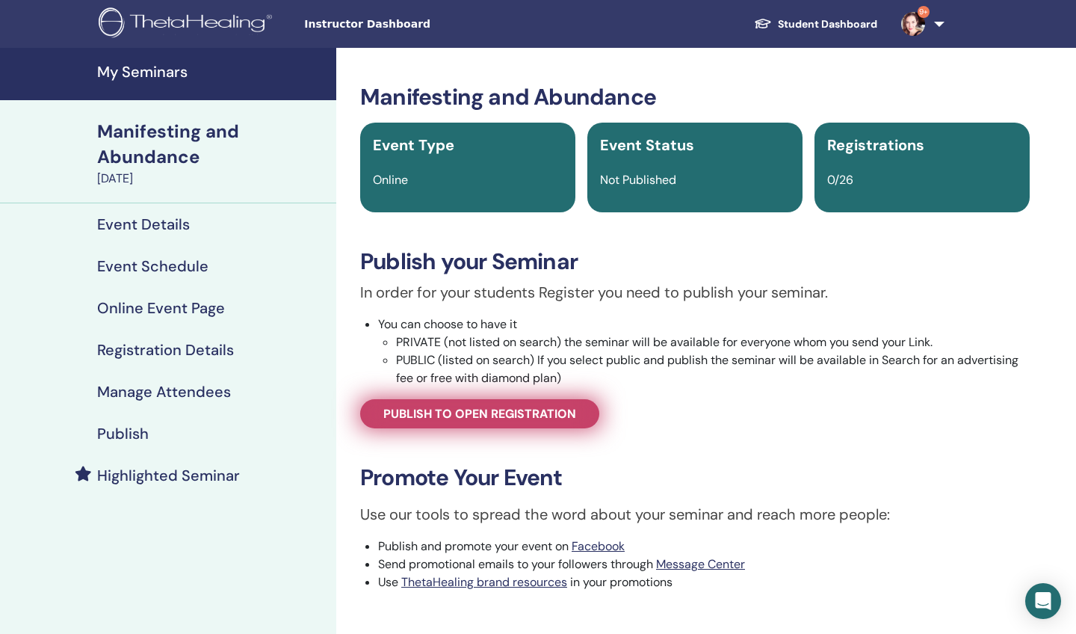
click at [579, 415] on link "Publish to open registration" at bounding box center [479, 413] width 239 height 29
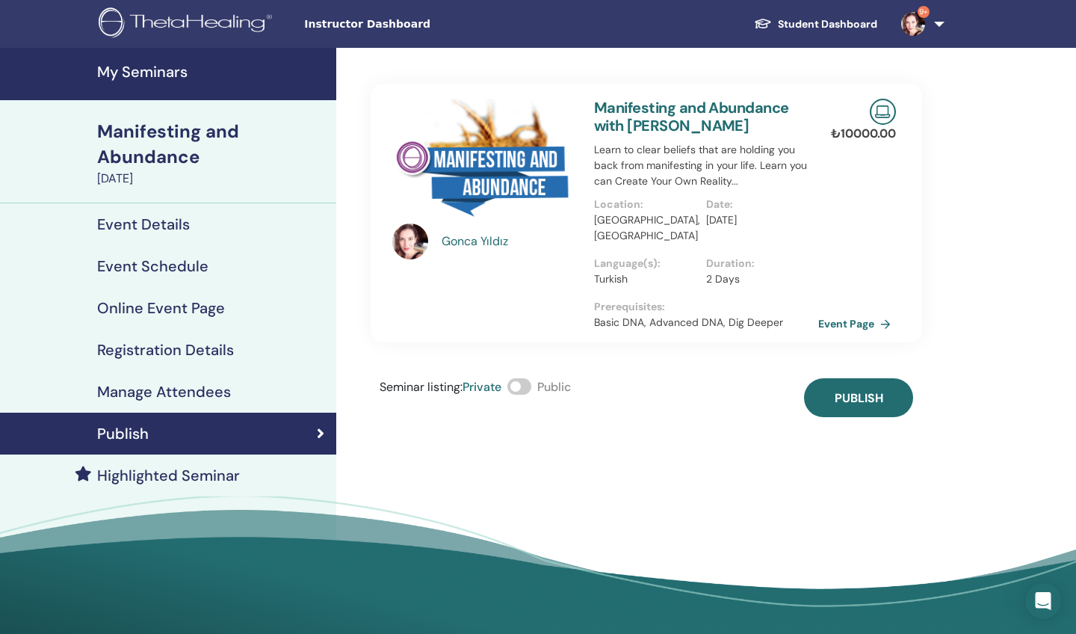
click at [520, 378] on span at bounding box center [520, 386] width 24 height 16
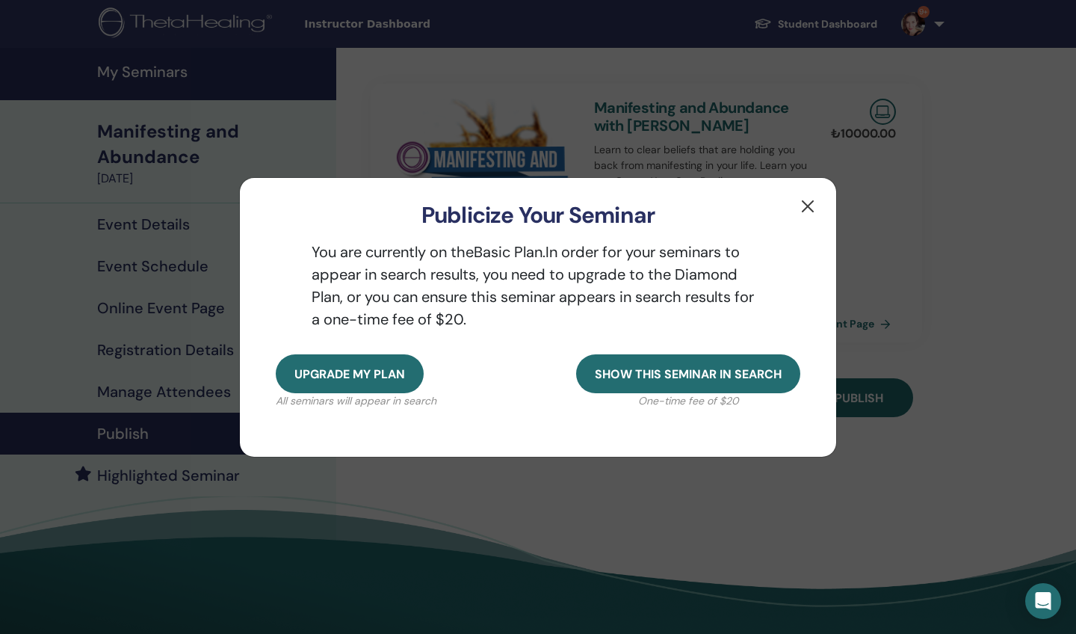
click at [809, 206] on button "button" at bounding box center [808, 206] width 24 height 24
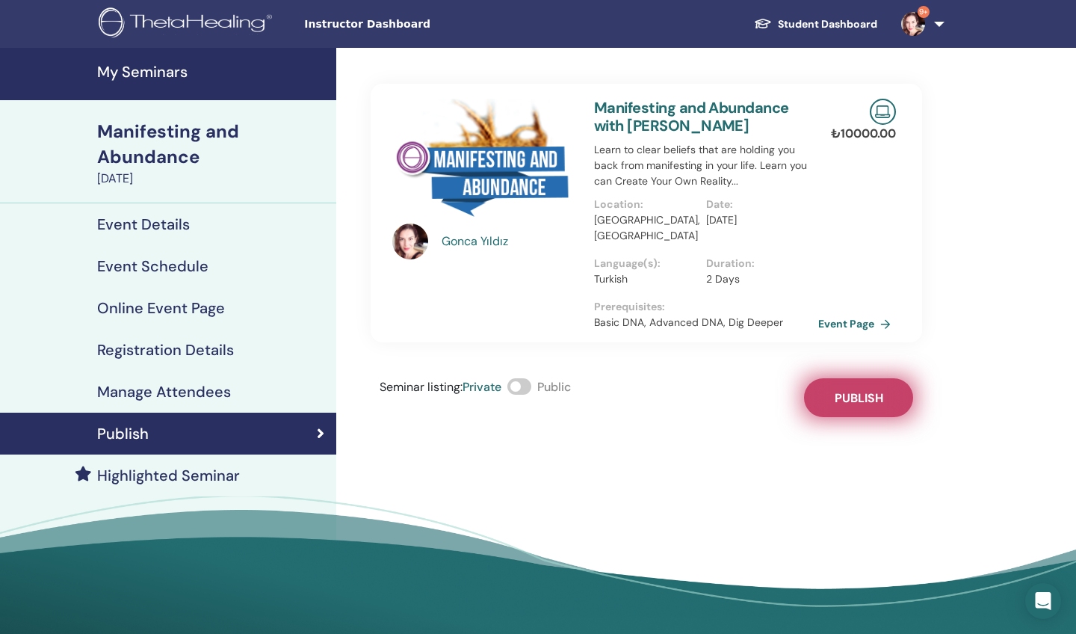
click at [846, 390] on span "Publish" at bounding box center [859, 398] width 49 height 16
click at [842, 312] on link "Event Page" at bounding box center [860, 323] width 78 height 22
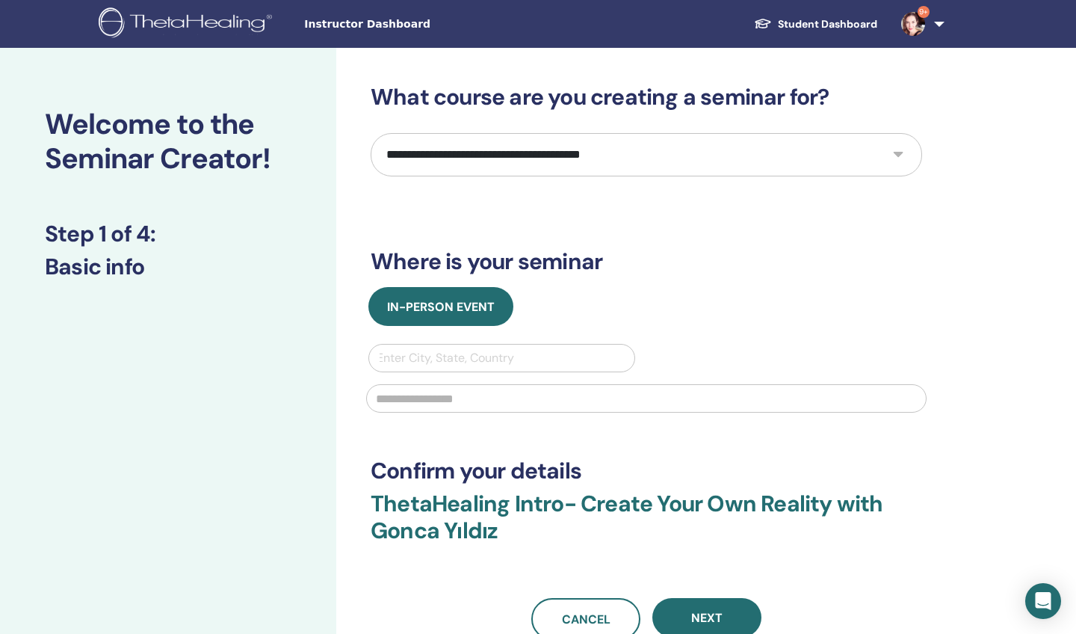
select select "*"
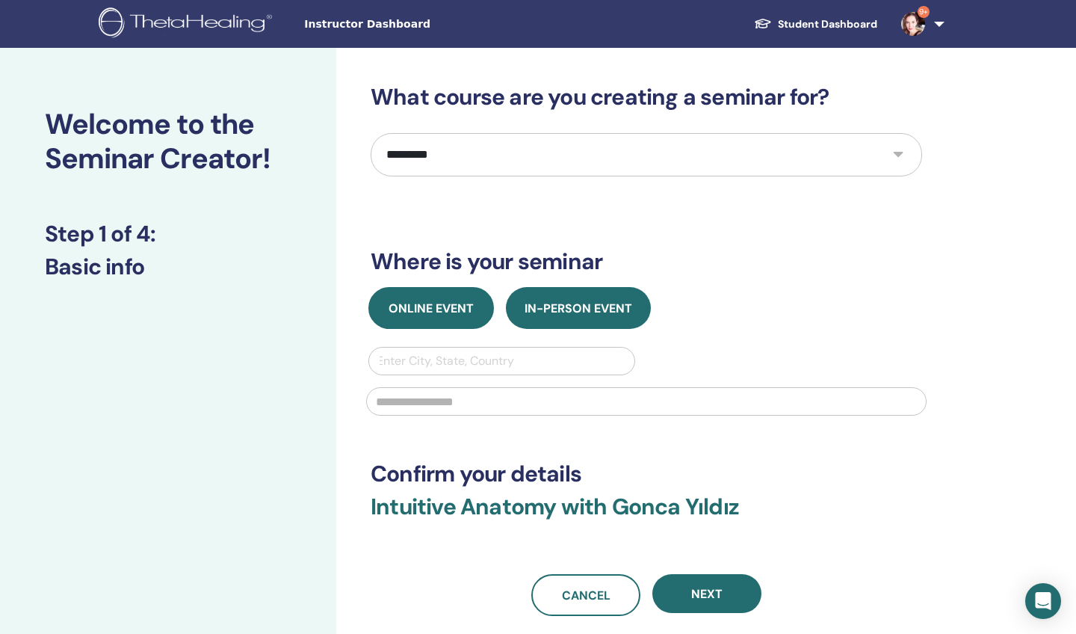
click at [457, 308] on span "Online Event" at bounding box center [431, 309] width 85 height 16
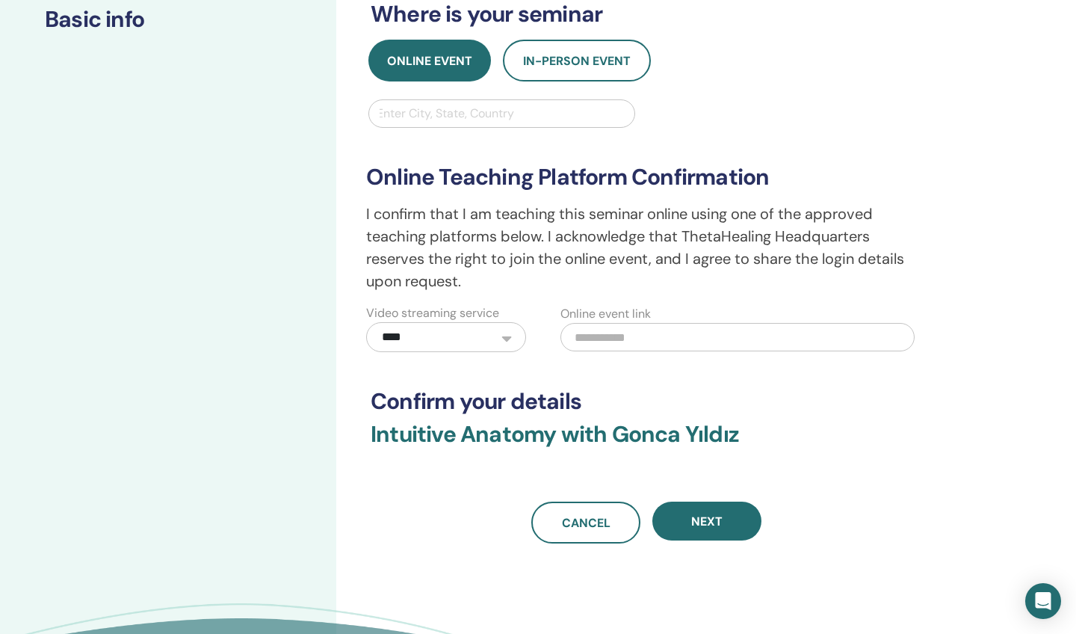
scroll to position [251, 0]
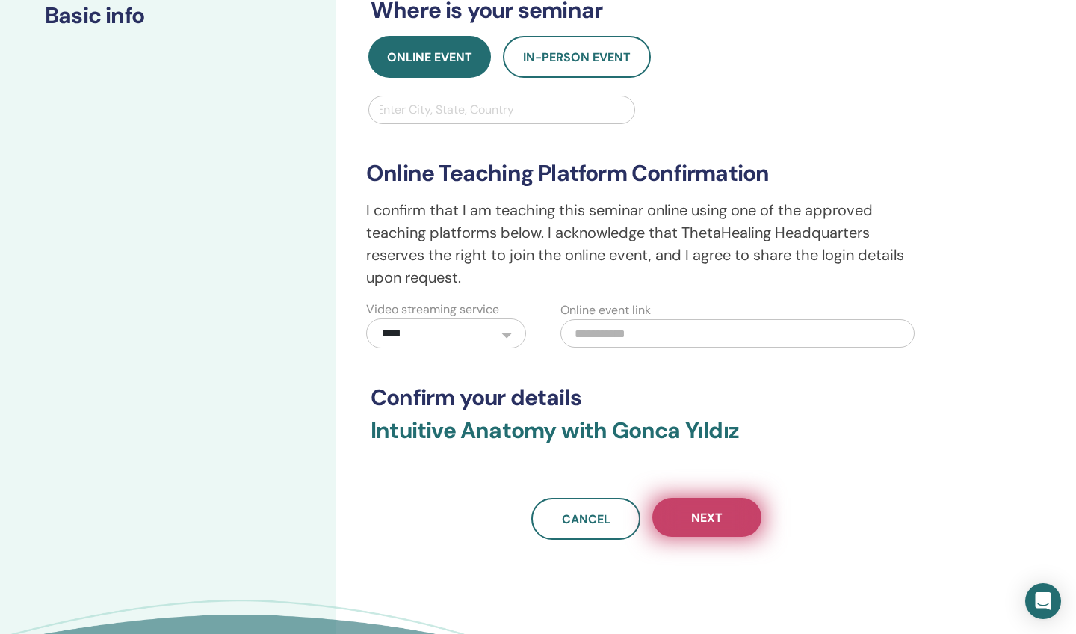
click at [704, 518] on span "Next" at bounding box center [706, 518] width 31 height 16
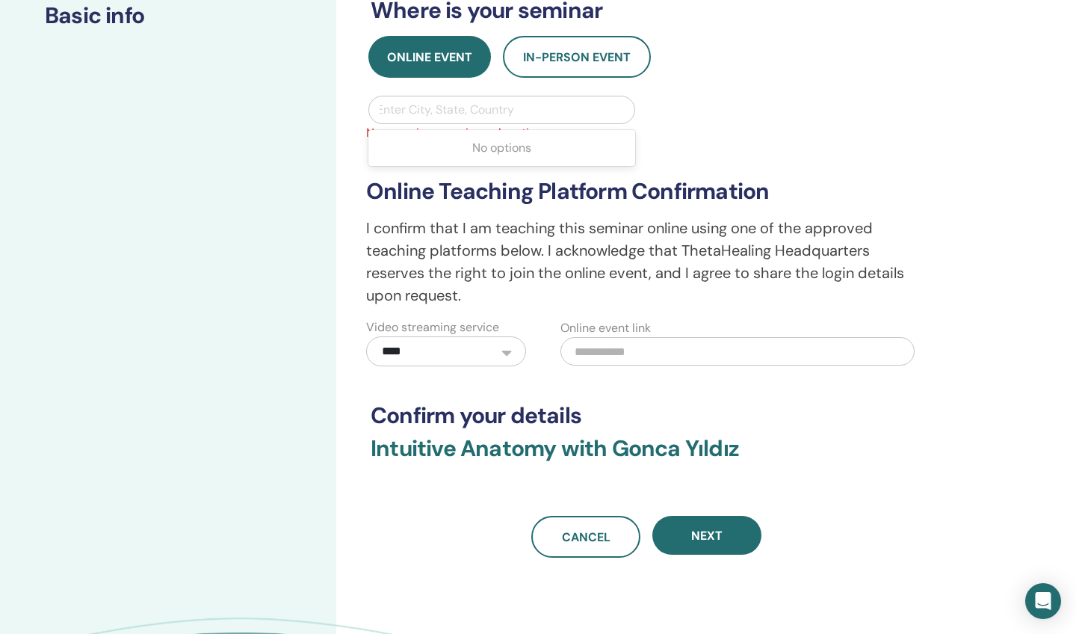
click at [508, 111] on div "Enter City, State, Country" at bounding box center [502, 110] width 250 height 18
type input "******"
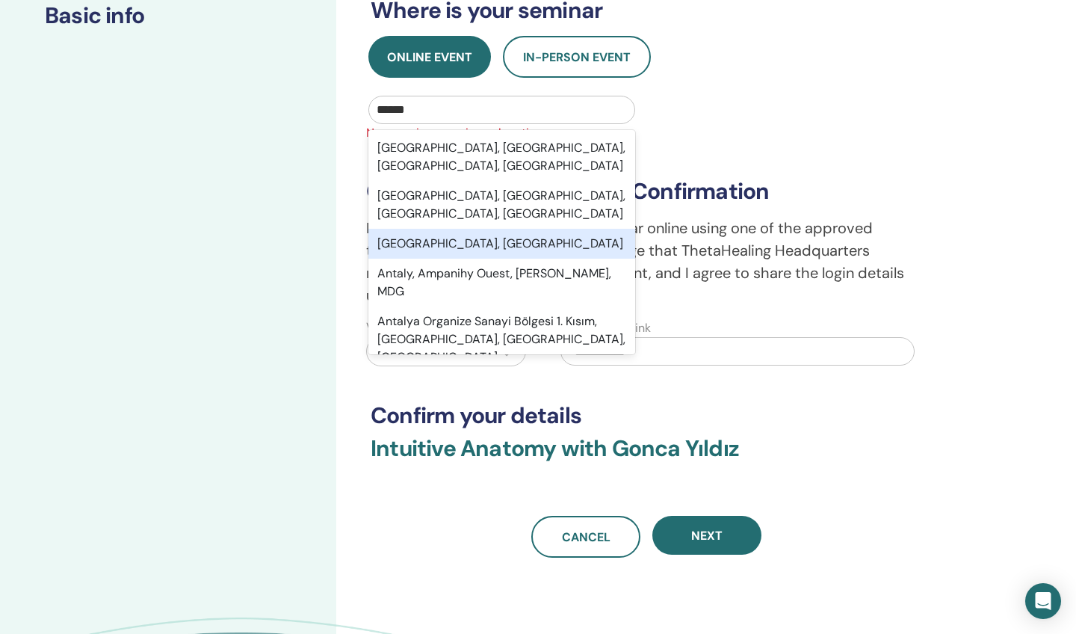
click at [417, 229] on div "[GEOGRAPHIC_DATA], [GEOGRAPHIC_DATA]" at bounding box center [502, 244] width 267 height 30
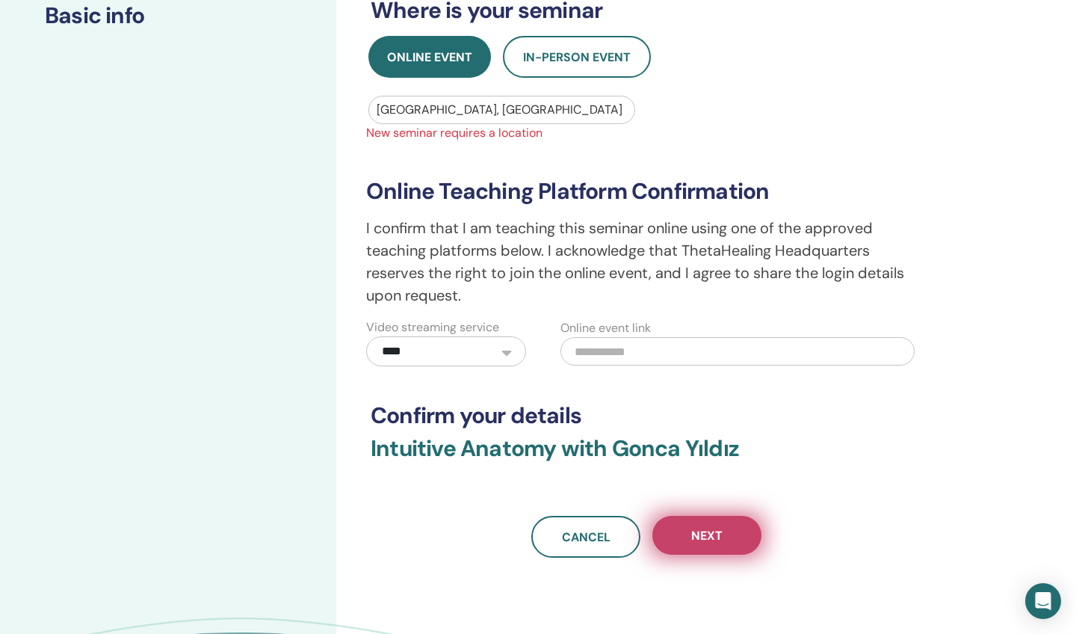
click at [706, 520] on button "Next" at bounding box center [707, 535] width 109 height 39
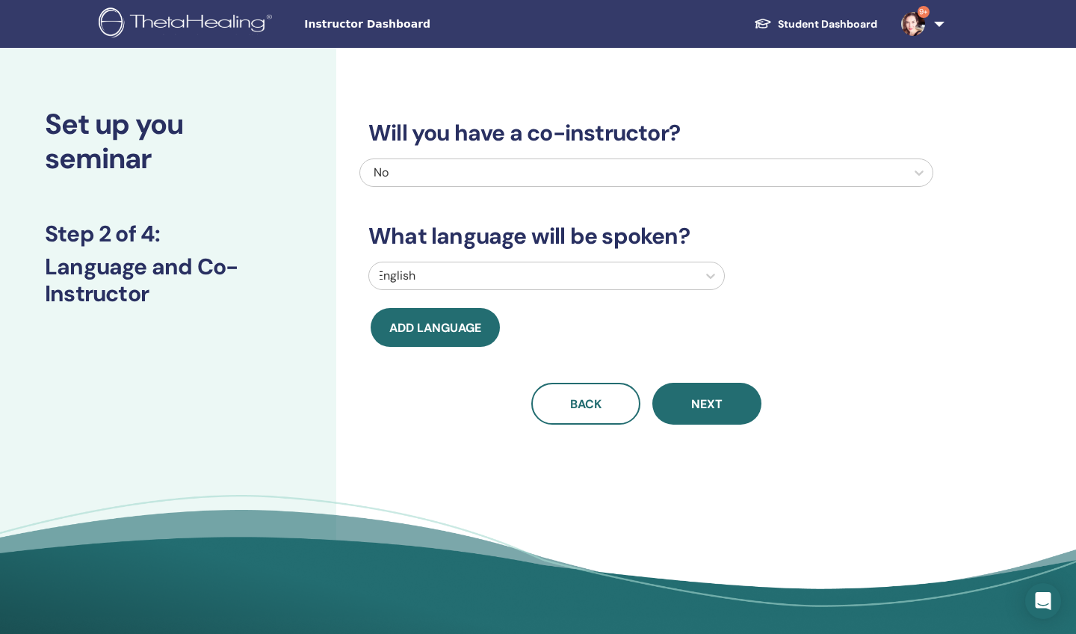
scroll to position [0, 0]
click at [464, 273] on div at bounding box center [533, 275] width 313 height 21
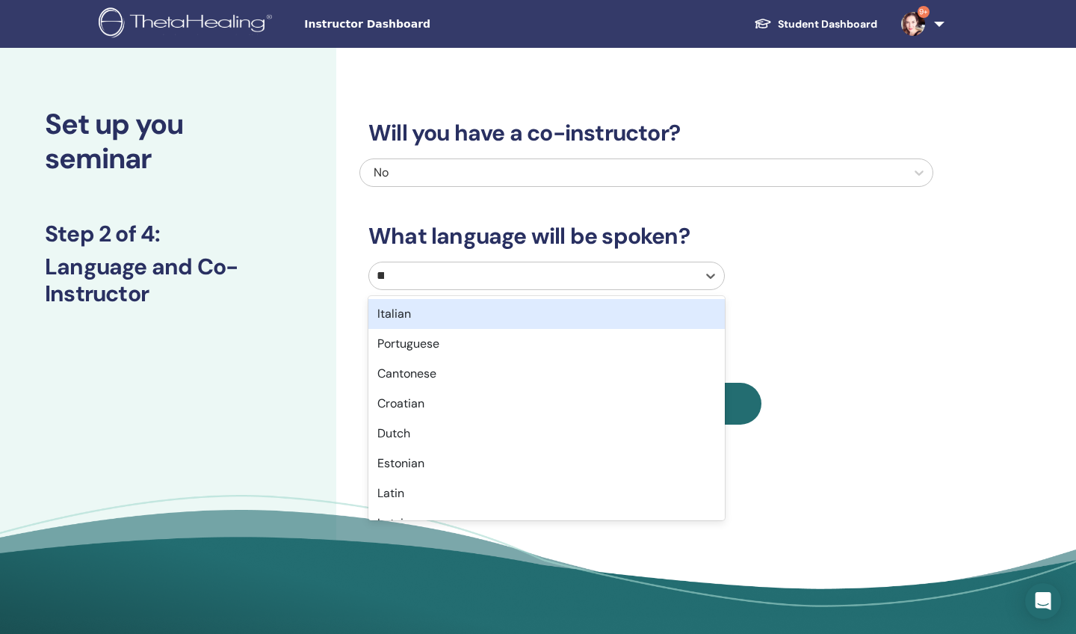
type input "***"
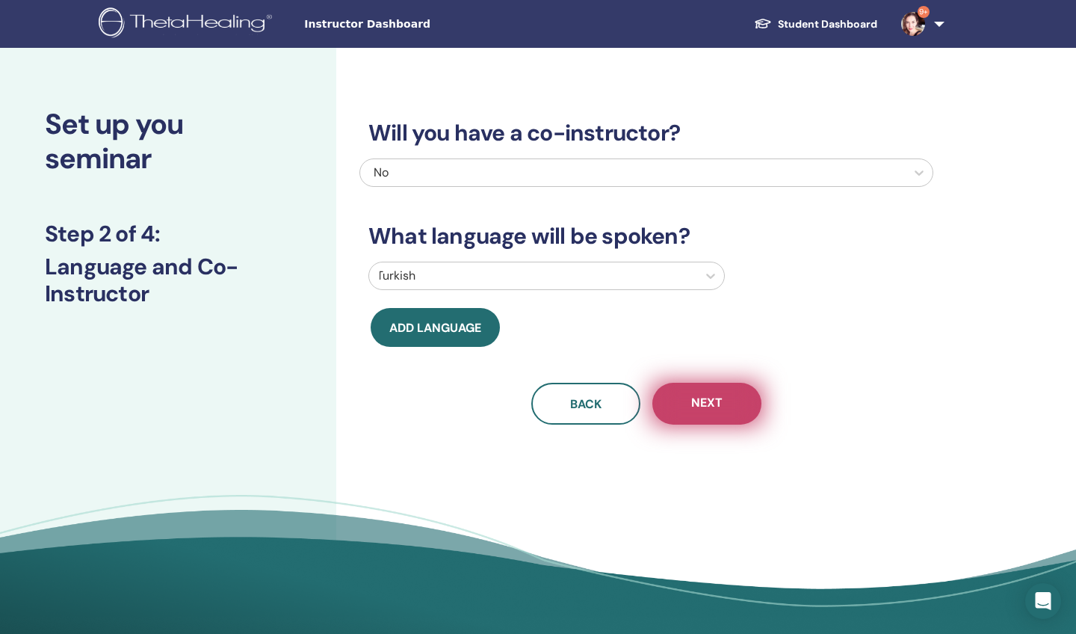
click at [716, 407] on span "Next" at bounding box center [706, 404] width 31 height 19
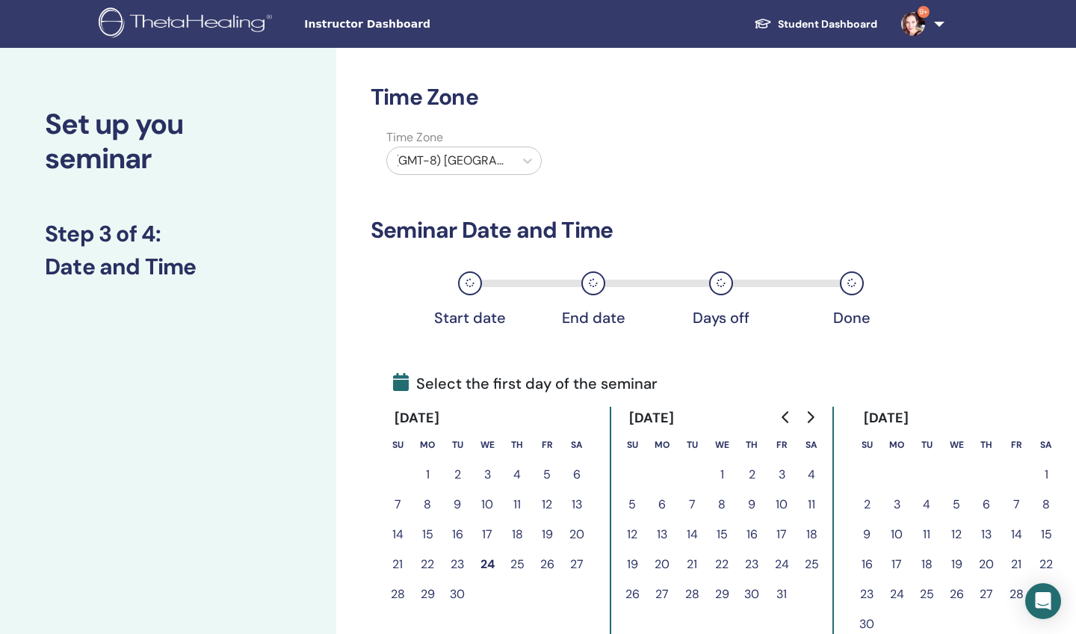
scroll to position [70, 0]
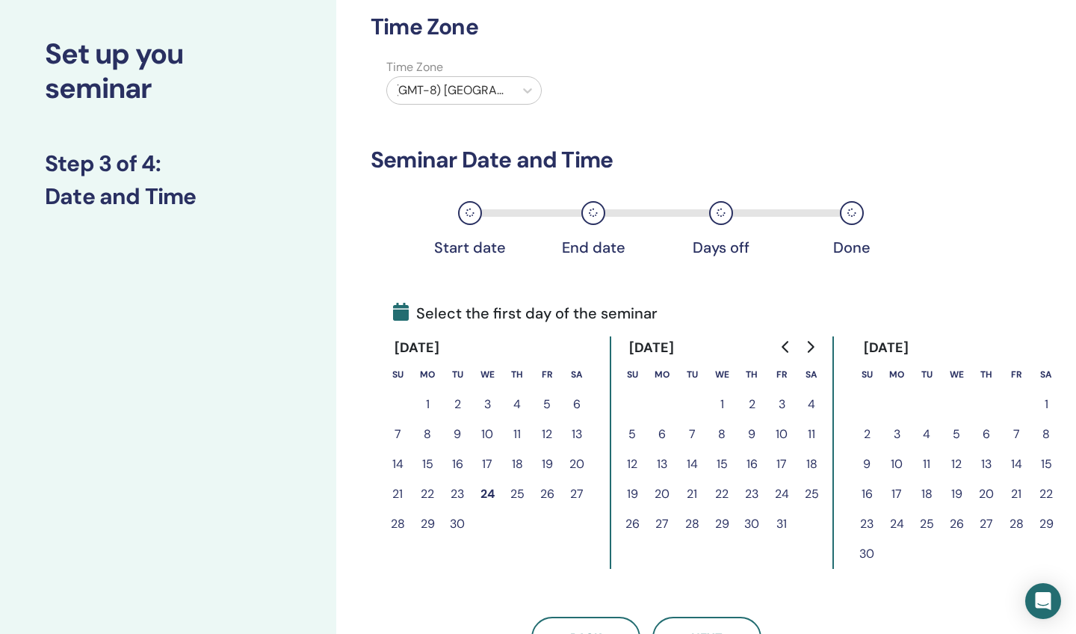
click at [522, 492] on button "25" at bounding box center [517, 494] width 30 height 30
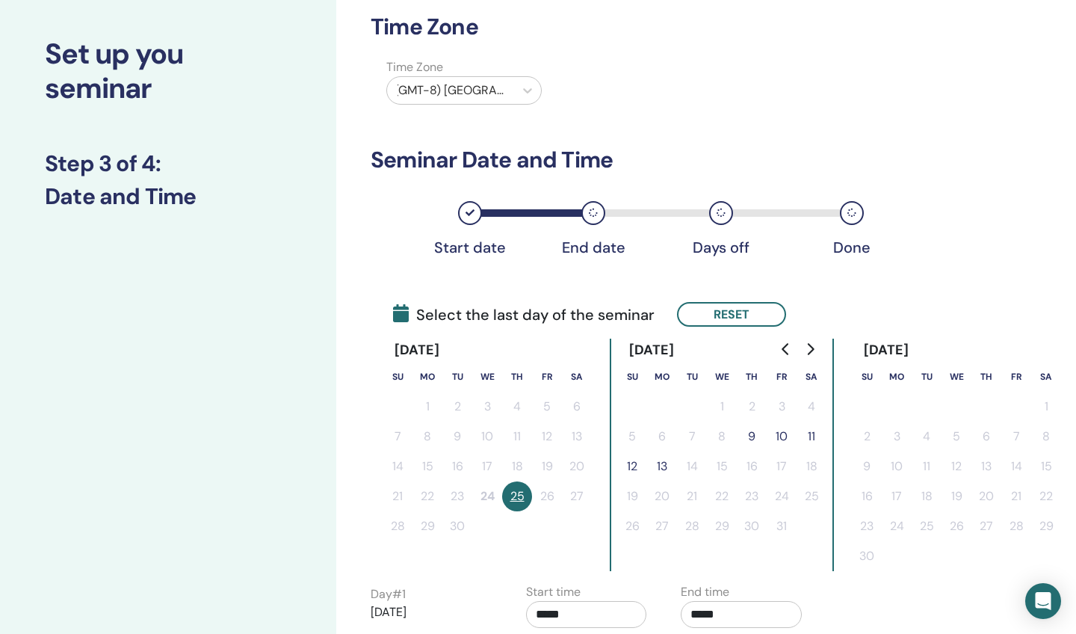
click at [661, 466] on button "13" at bounding box center [662, 467] width 30 height 30
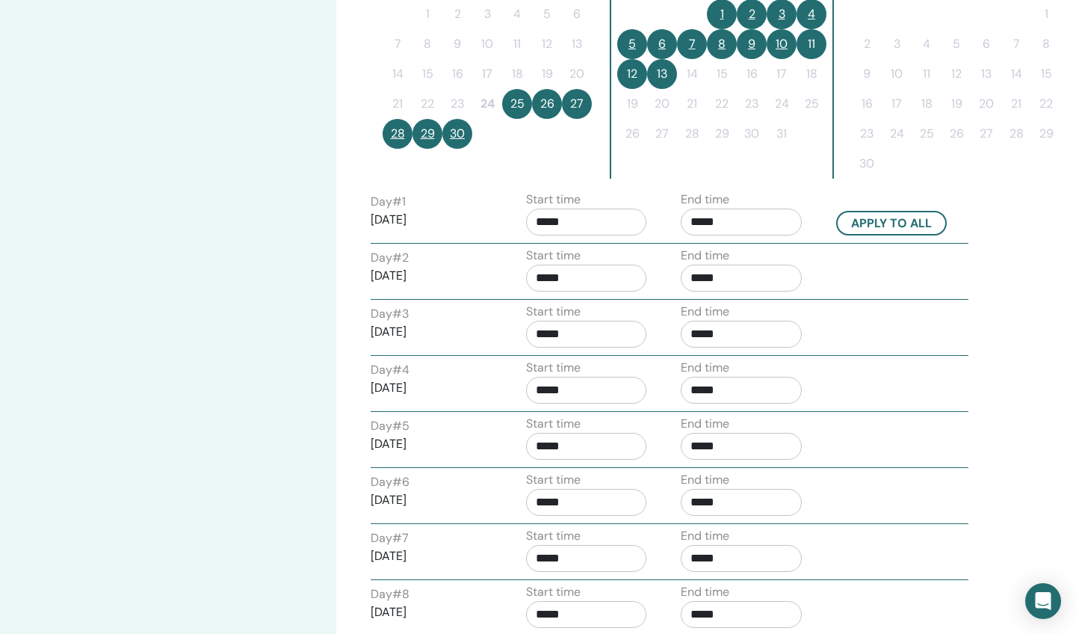
scroll to position [462, 0]
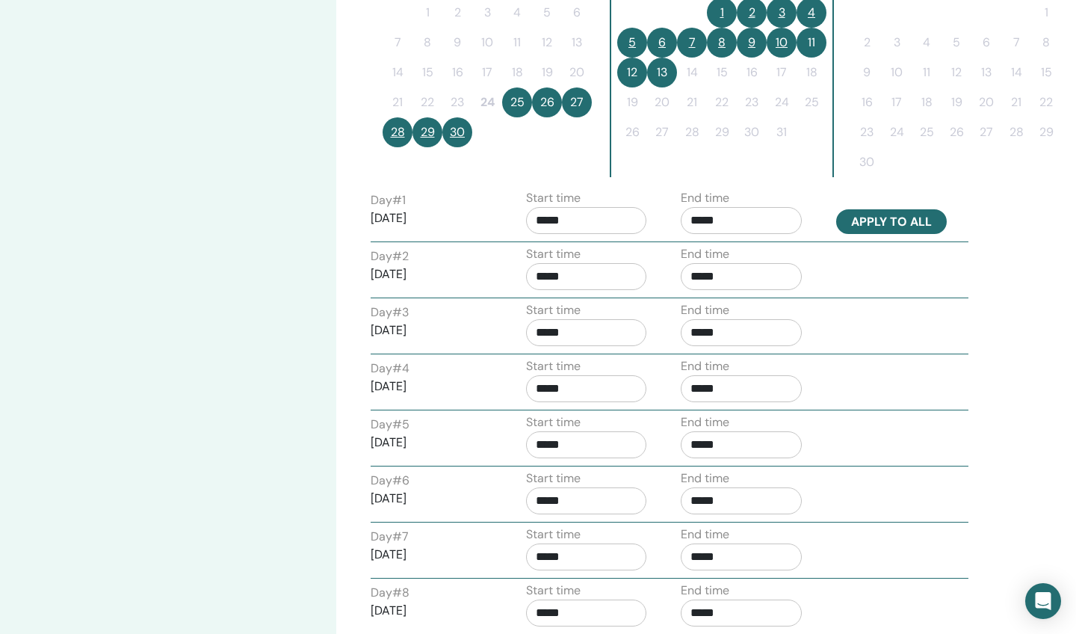
click at [894, 221] on button "Apply to all" at bounding box center [891, 221] width 111 height 25
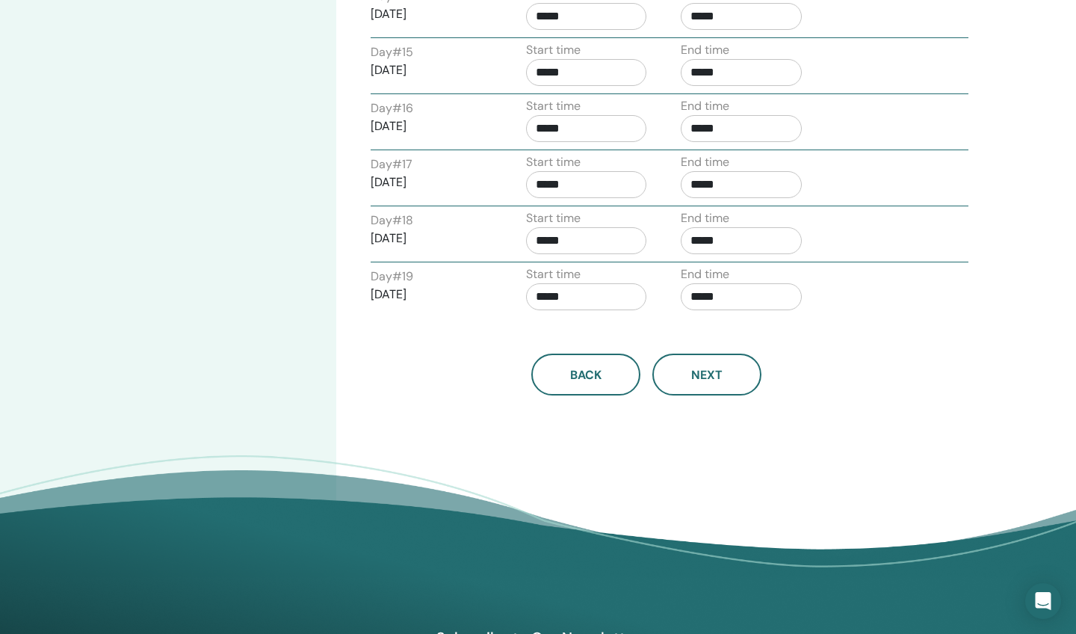
scroll to position [1397, 0]
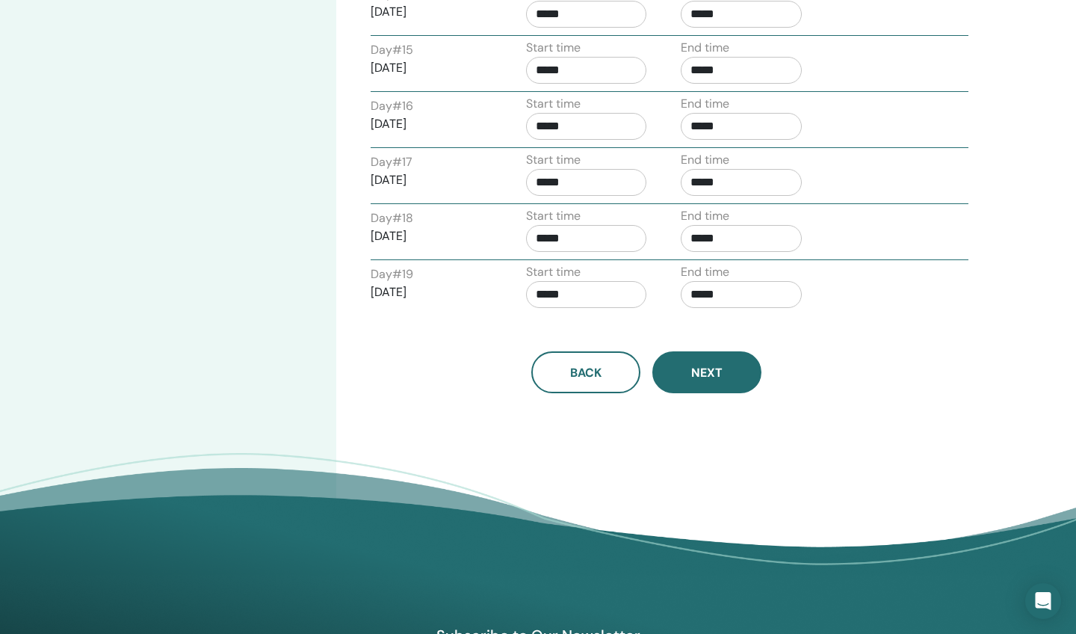
click at [701, 369] on span "Next" at bounding box center [706, 373] width 31 height 16
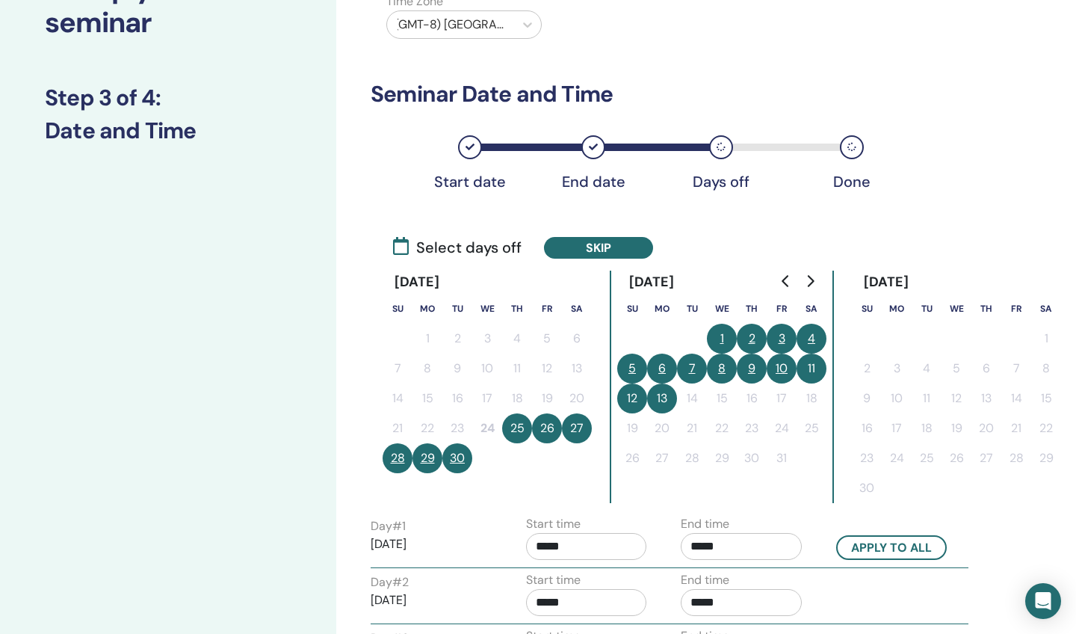
scroll to position [135, 0]
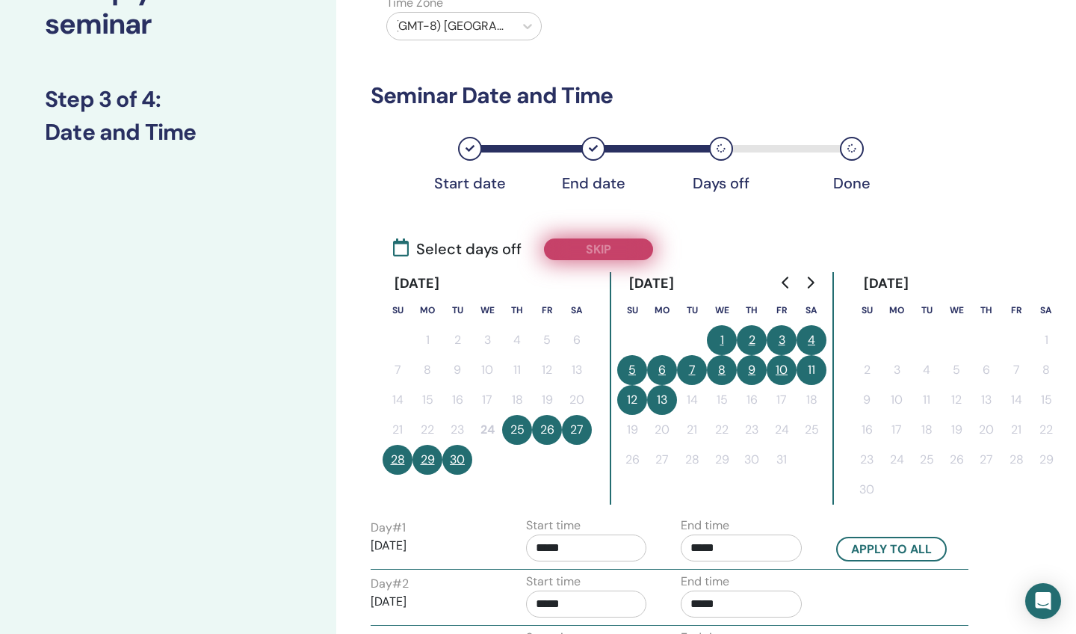
click at [603, 251] on button "Skip" at bounding box center [598, 249] width 109 height 22
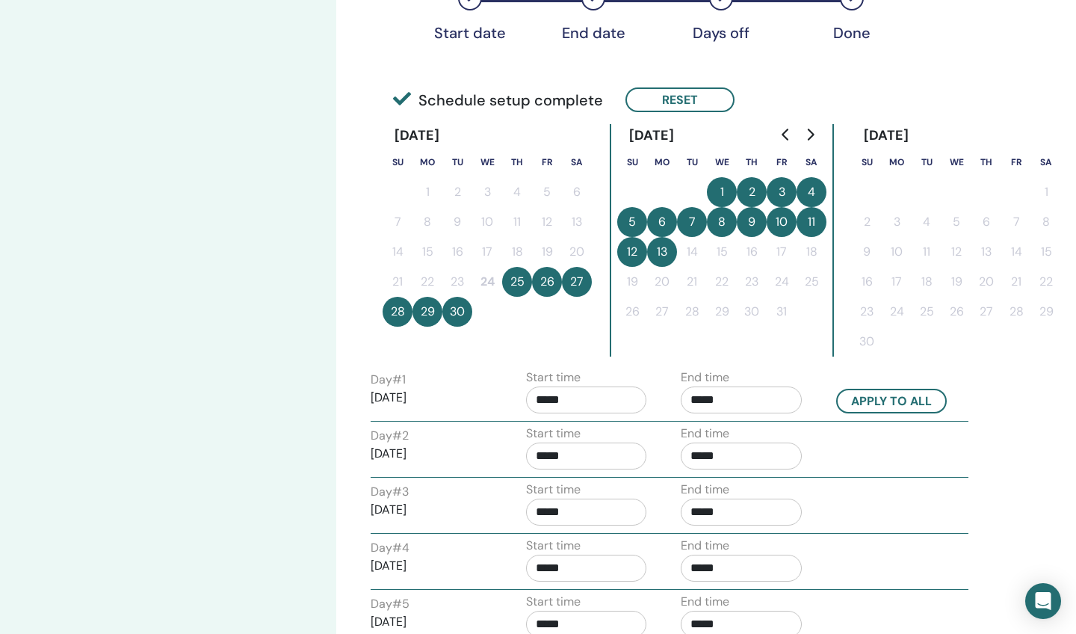
scroll to position [286, 0]
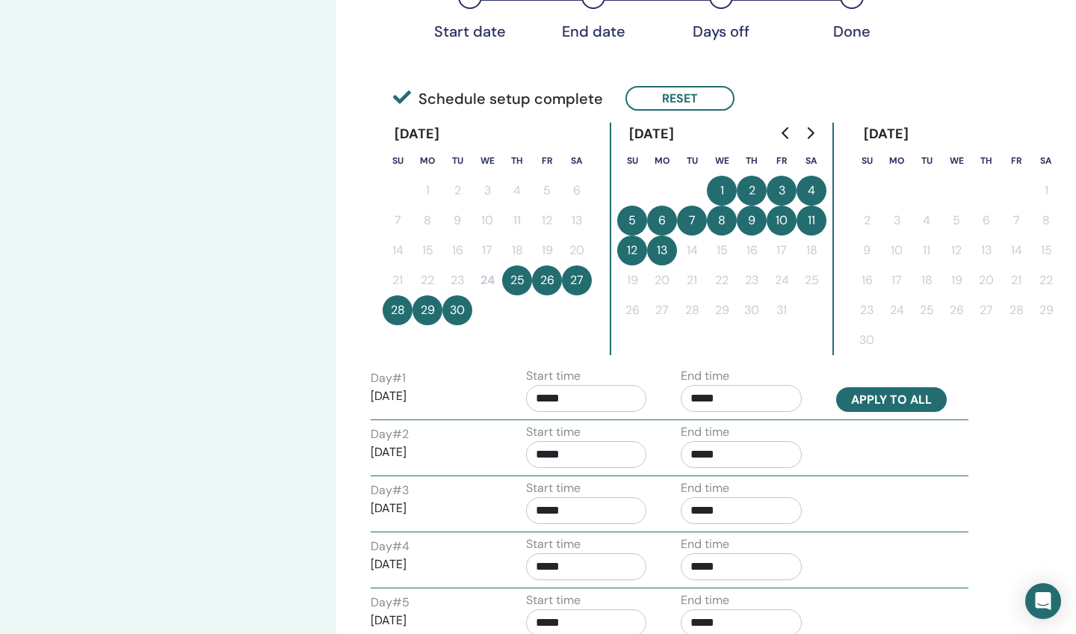
click at [875, 399] on button "Apply to all" at bounding box center [891, 399] width 111 height 25
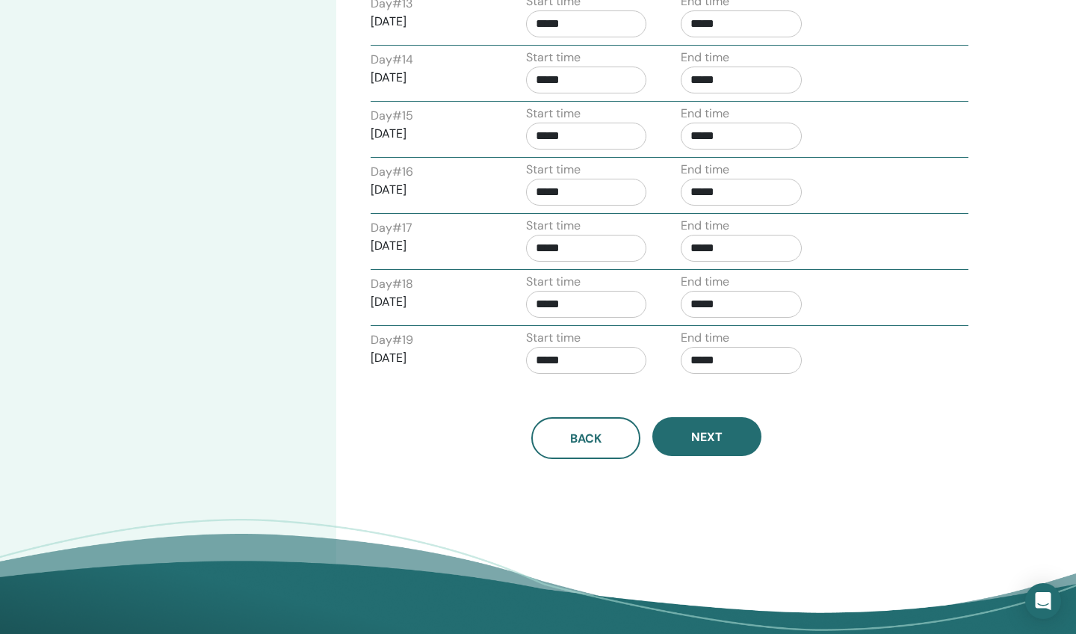
scroll to position [1334, 0]
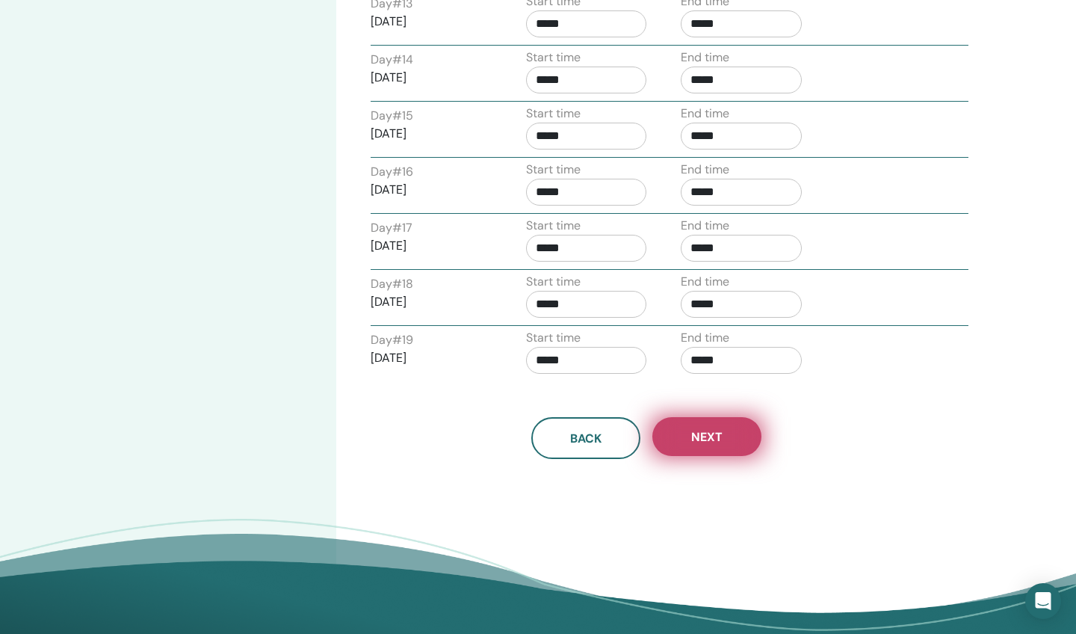
click at [734, 447] on button "Next" at bounding box center [707, 436] width 109 height 39
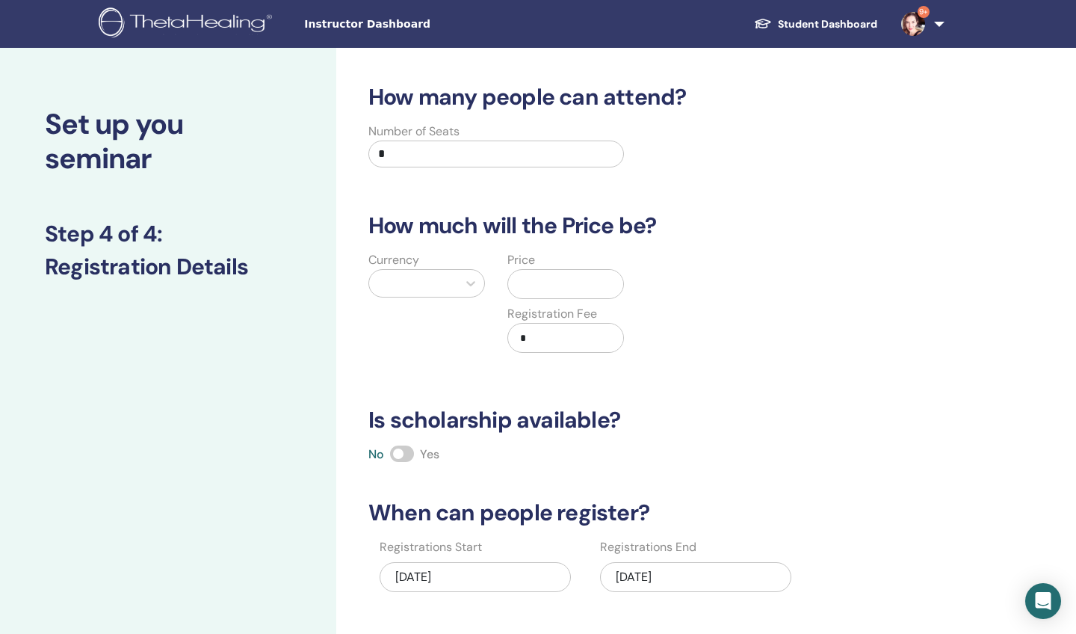
scroll to position [0, 0]
click at [581, 164] on input "*" at bounding box center [497, 154] width 256 height 27
type input "**"
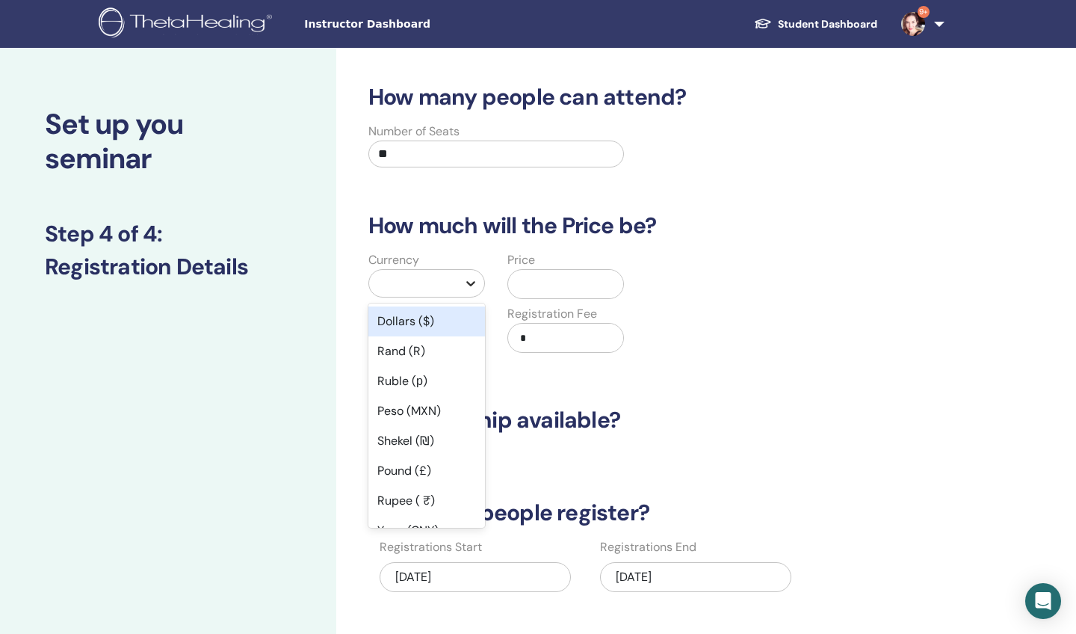
click at [470, 286] on icon at bounding box center [470, 283] width 15 height 15
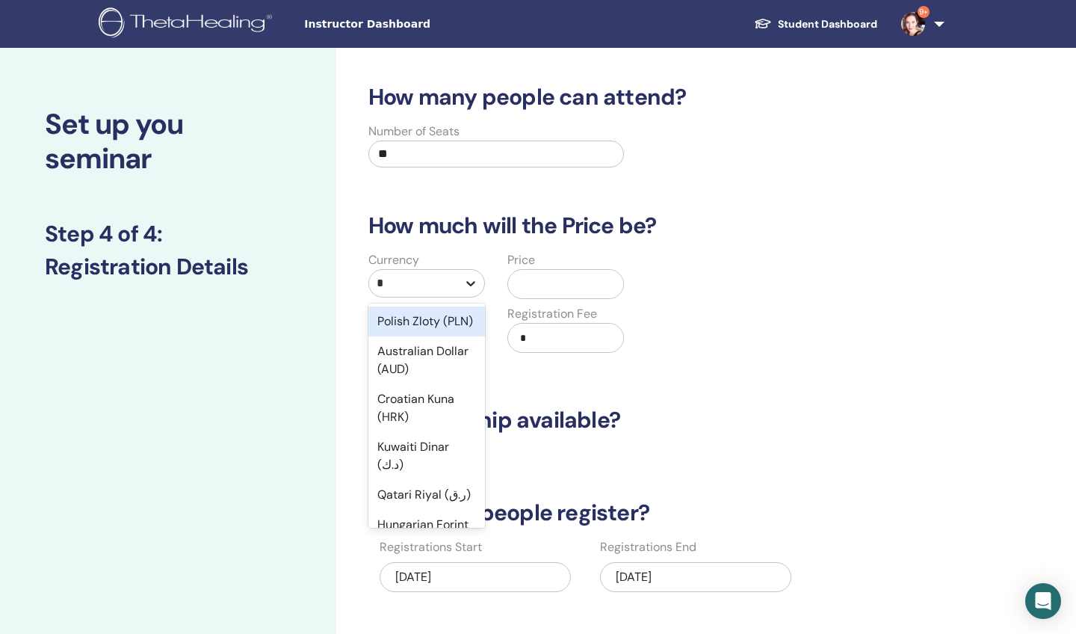
type input "**"
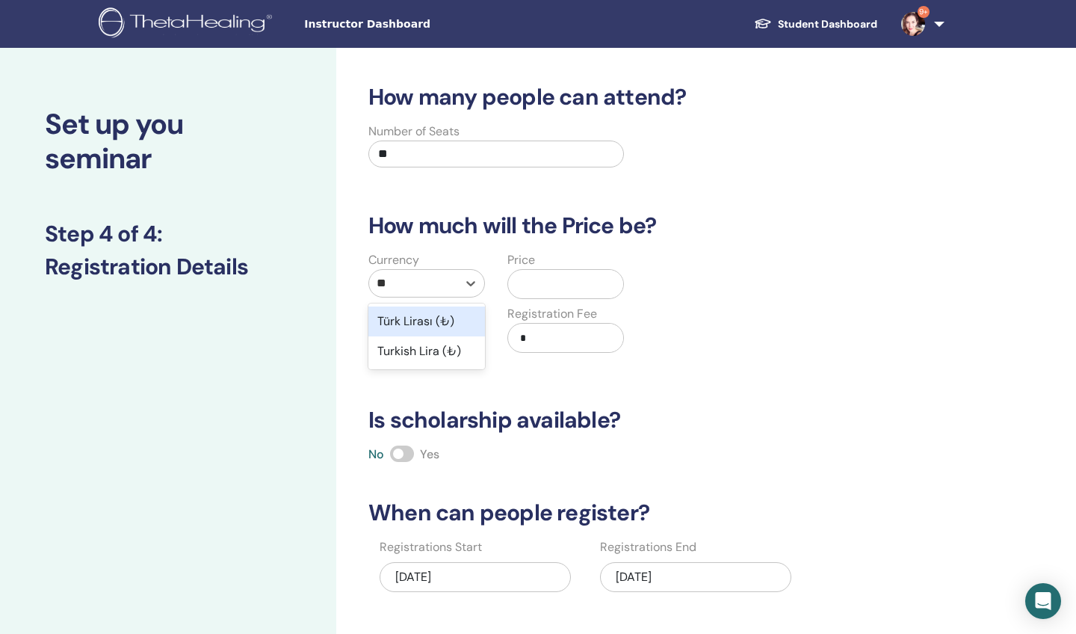
click at [425, 321] on div "Türk Lirası (₺)" at bounding box center [427, 321] width 117 height 30
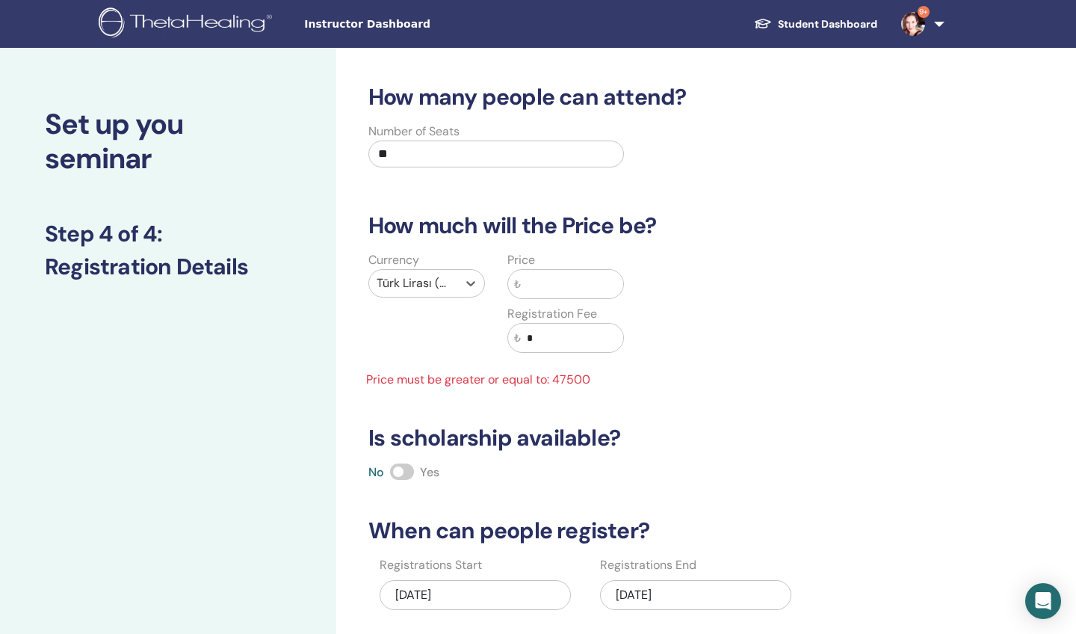
click at [534, 284] on input "text" at bounding box center [572, 284] width 102 height 28
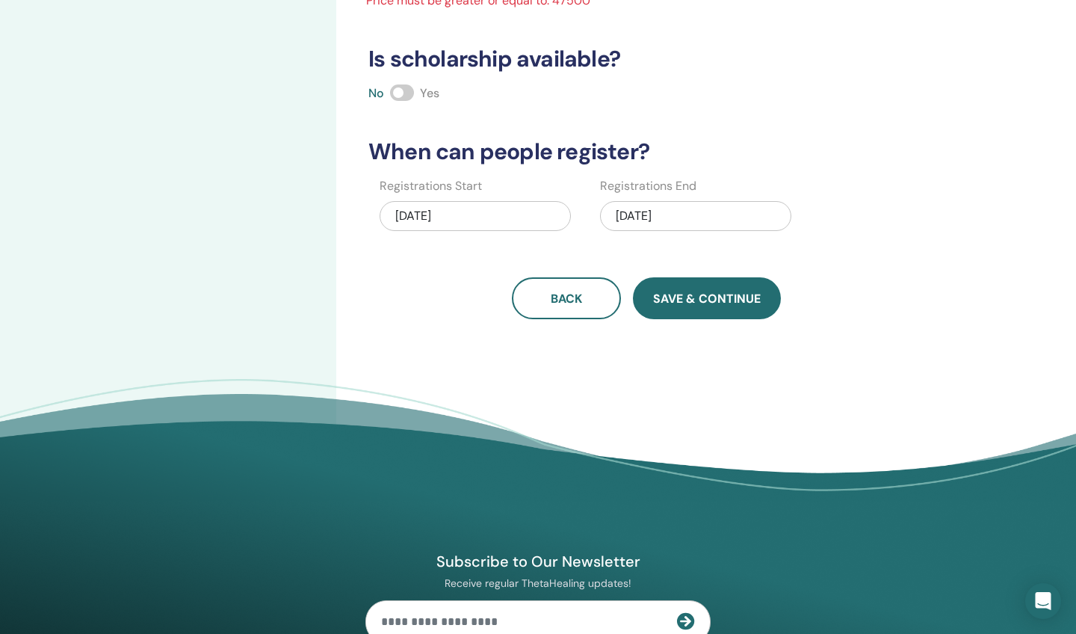
scroll to position [380, 0]
click at [714, 301] on span "Save & Continue" at bounding box center [707, 298] width 108 height 16
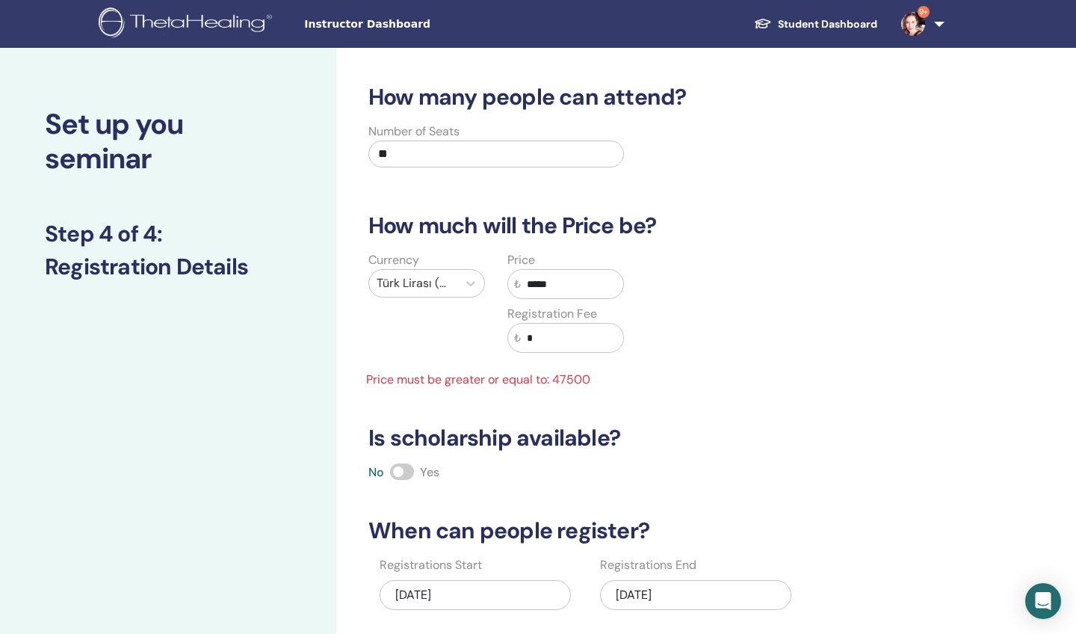
scroll to position [0, 0]
click at [572, 335] on input "*" at bounding box center [572, 338] width 102 height 28
click at [605, 279] on input "*****" at bounding box center [572, 284] width 102 height 28
type input "*"
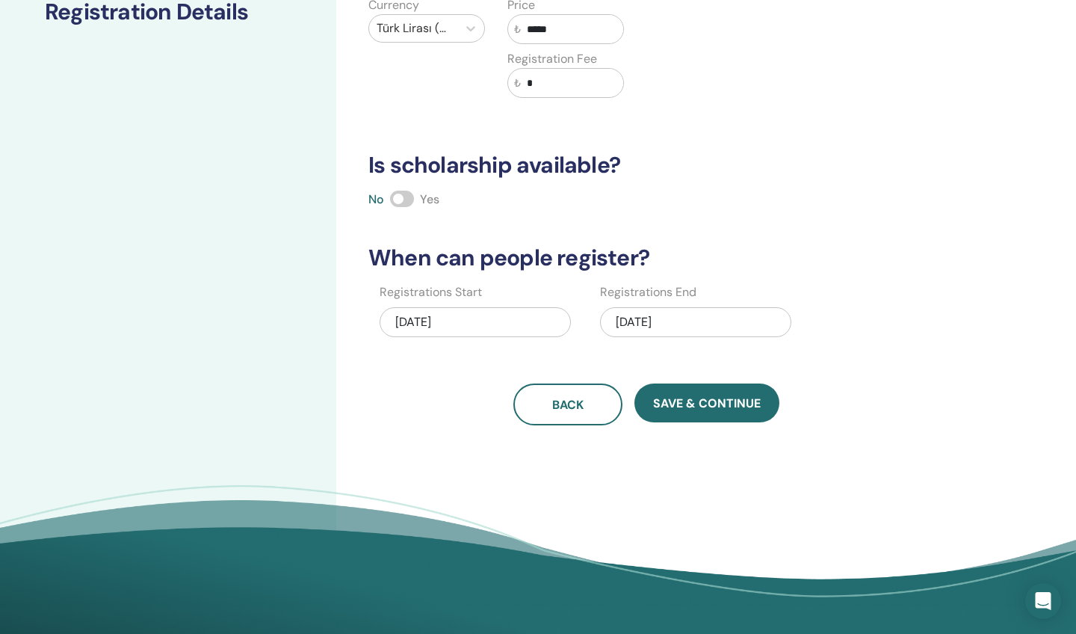
scroll to position [284, 0]
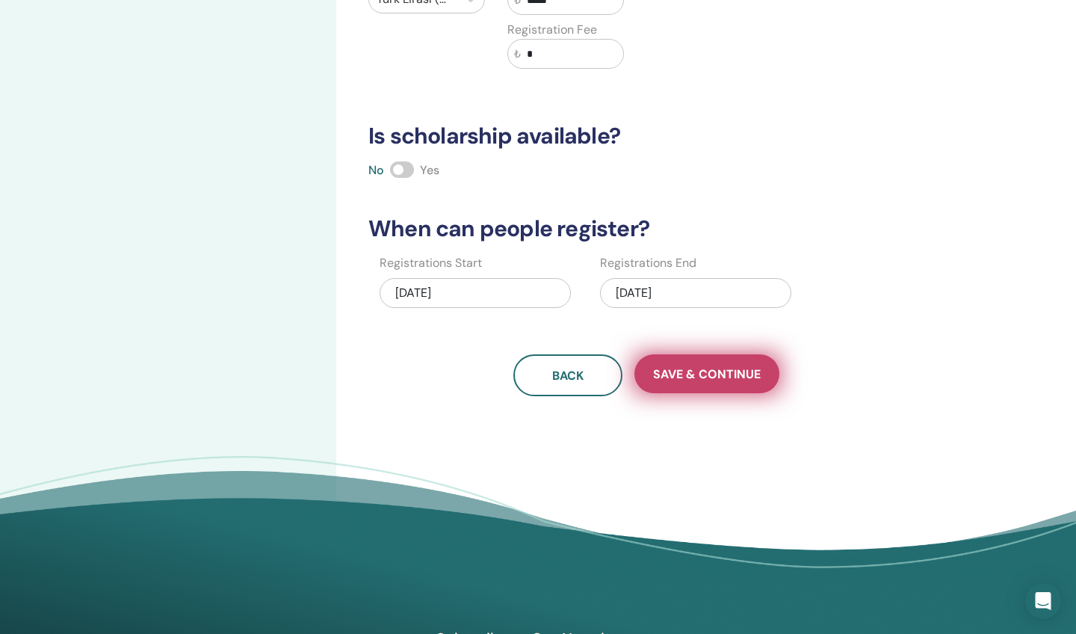
type input "*****"
click at [735, 372] on span "Save & Continue" at bounding box center [707, 374] width 108 height 16
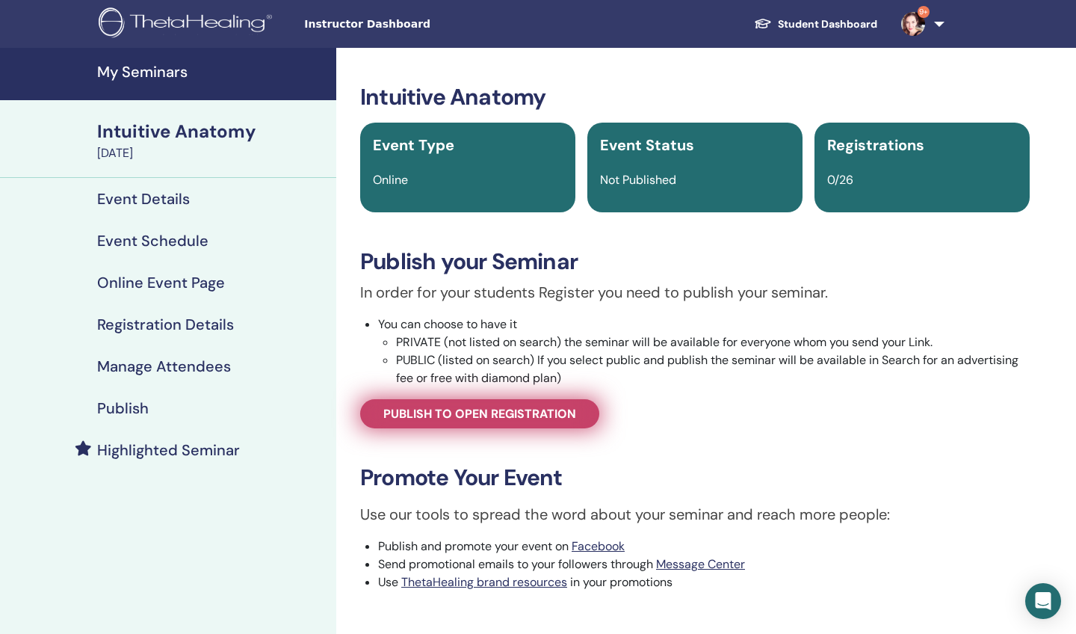
click at [529, 416] on span "Publish to open registration" at bounding box center [479, 414] width 193 height 16
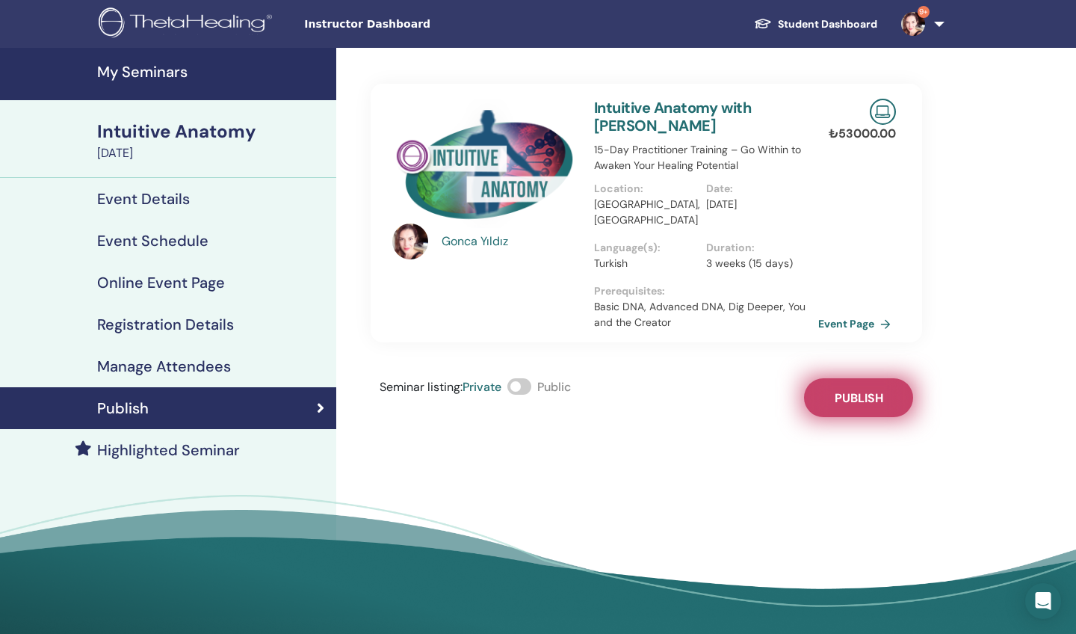
click at [859, 390] on span "Publish" at bounding box center [859, 398] width 49 height 16
click at [848, 312] on link "Event Page" at bounding box center [860, 323] width 78 height 22
